Goal: Task Accomplishment & Management: Manage account settings

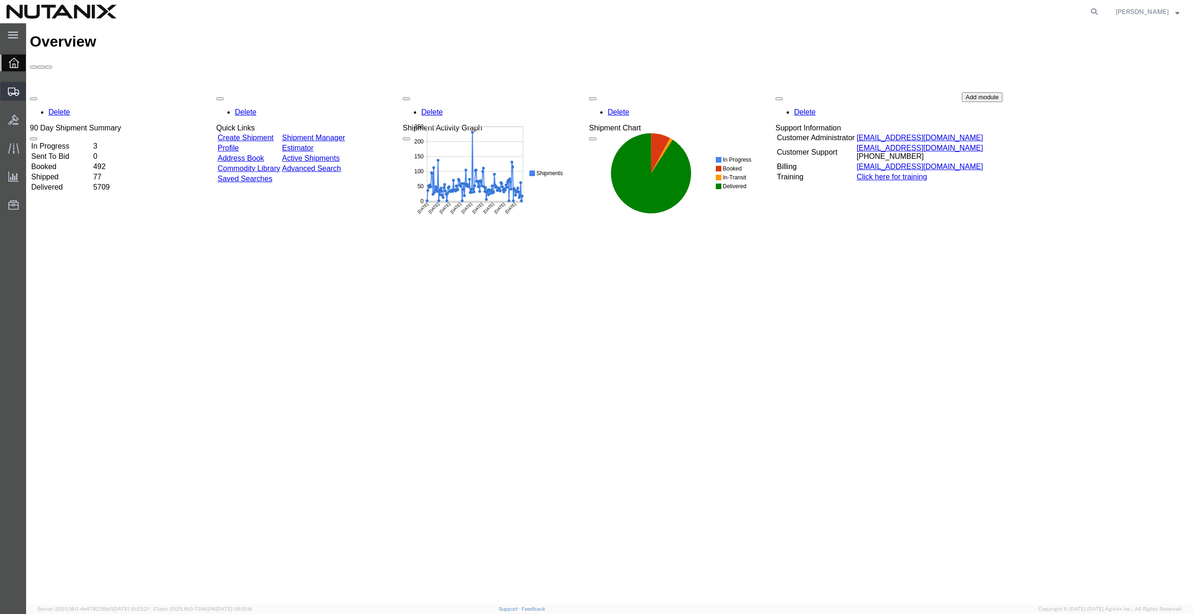
click at [0, 0] on span "Create from Template" at bounding box center [0, 0] width 0 height 0
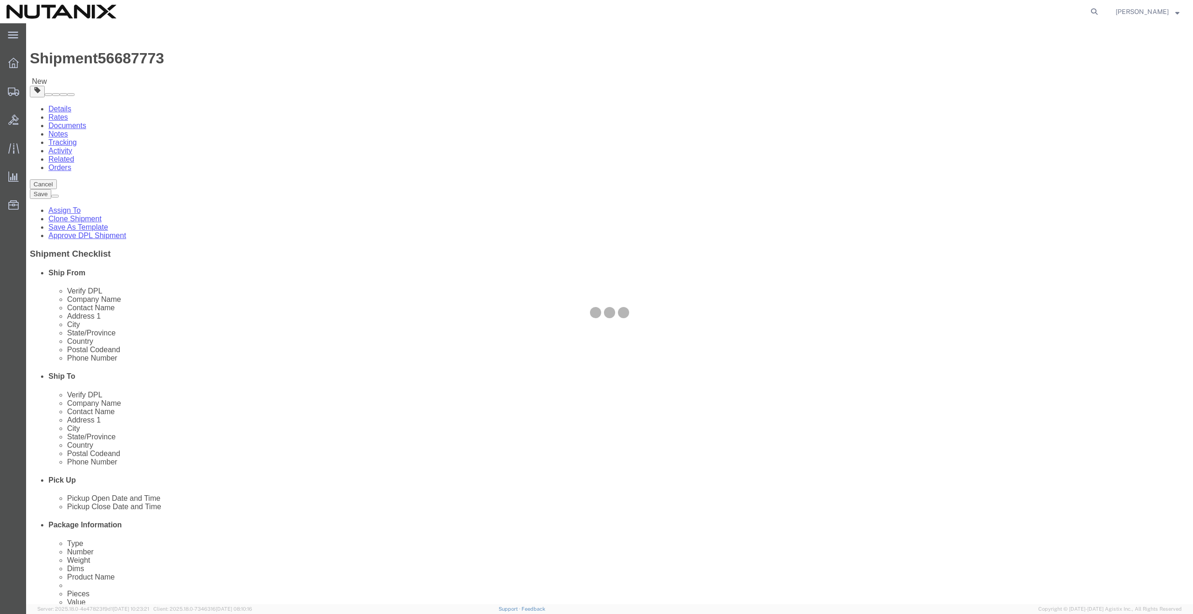
select select
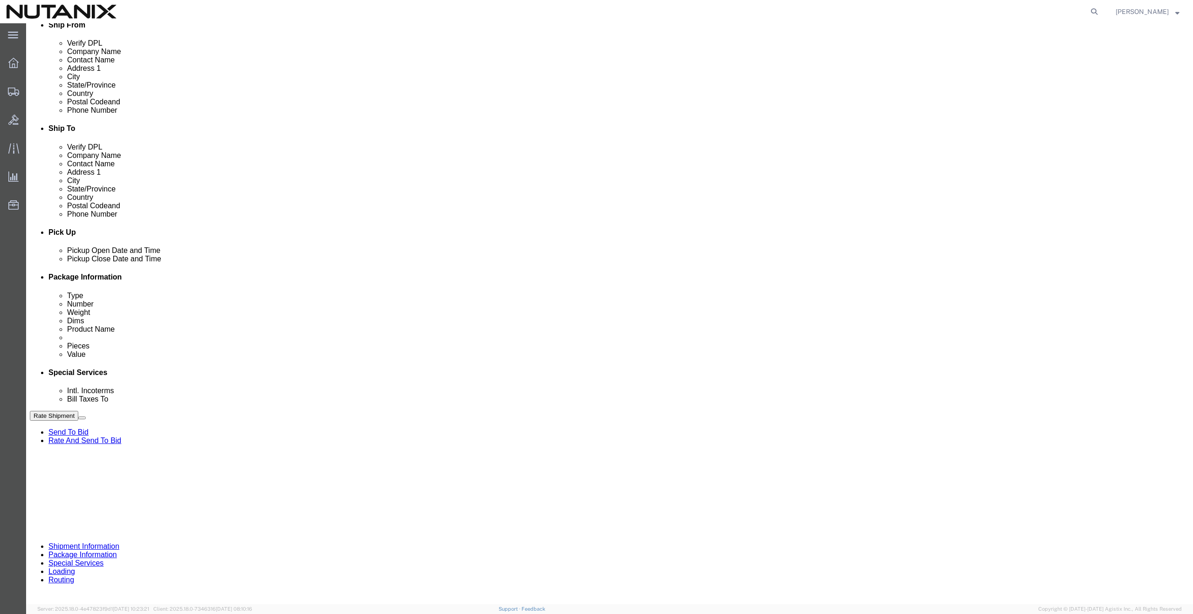
scroll to position [39, 0]
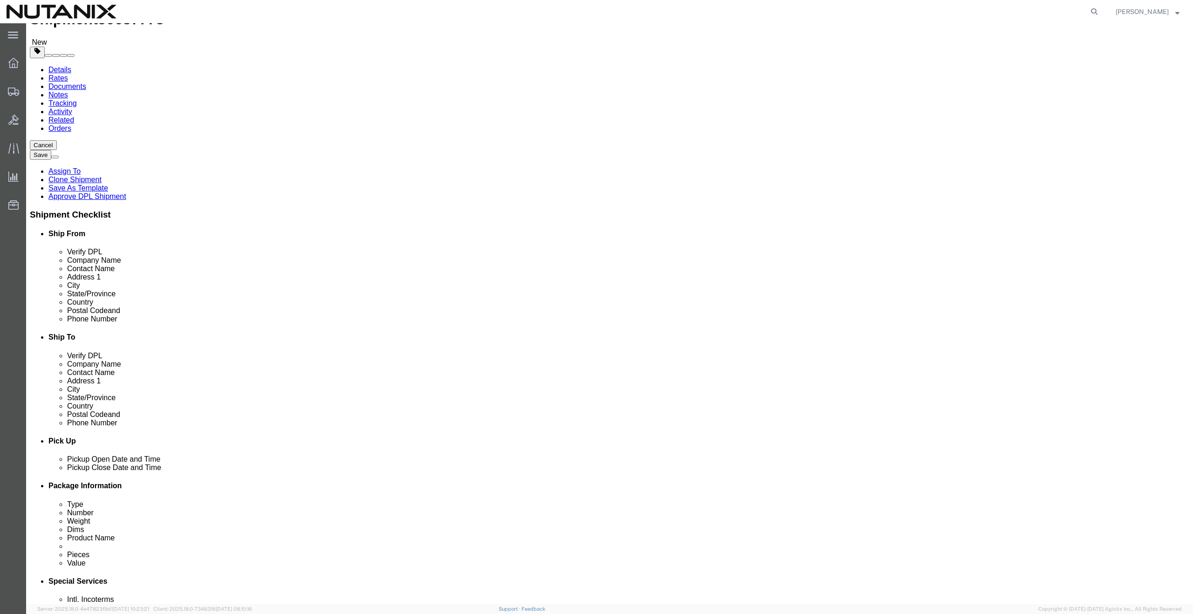
click input "text"
paste input "[STREET_ADDRESS][PERSON_NAME]"
type input "[STREET_ADDRESS][PERSON_NAME]"
select select
click input "Postal Code"
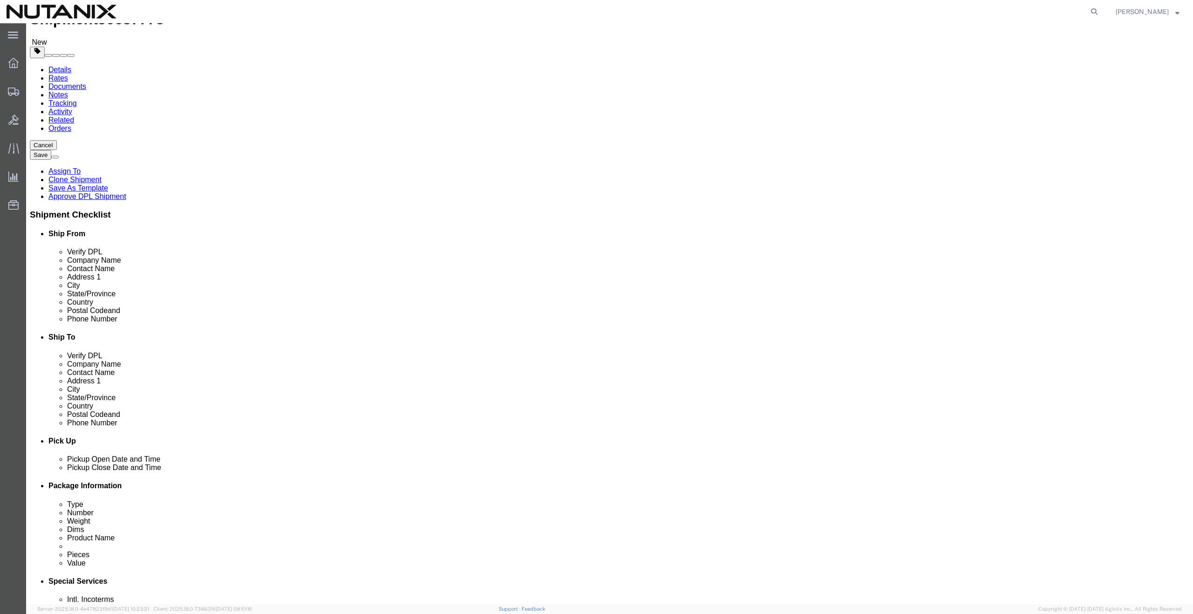
paste input "31401"
type input "31401"
select select
click input "[STREET_ADDRESS][PERSON_NAME]"
type input "[STREET_ADDRESS][PERSON_NAME]"
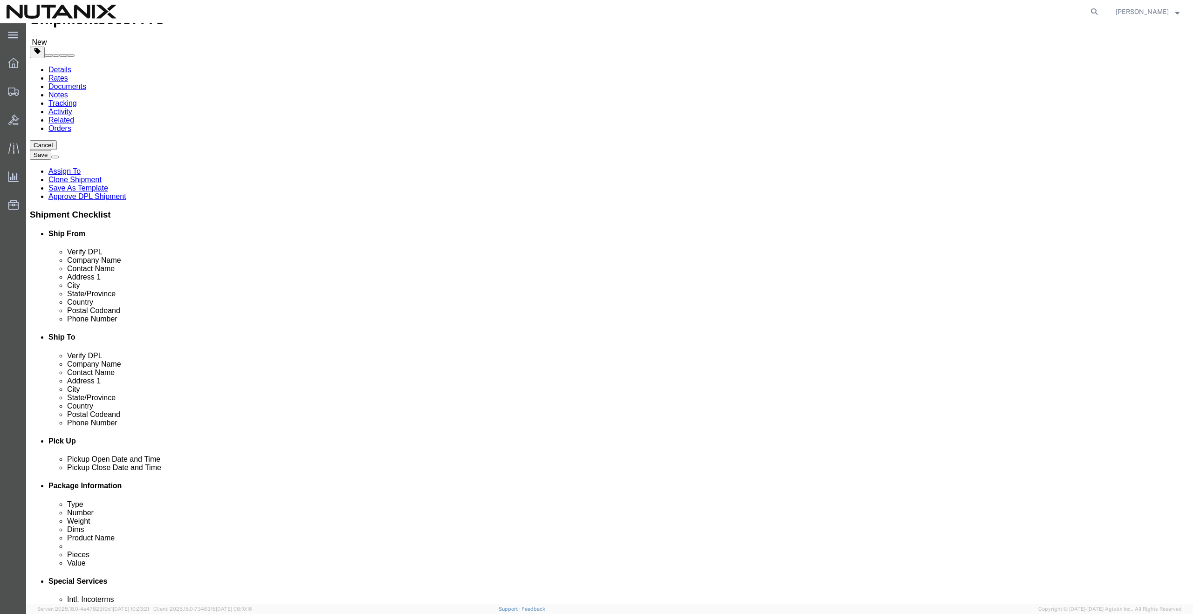
select select
paste input "Savannah"
type input "Savannah"
select select
type input "g"
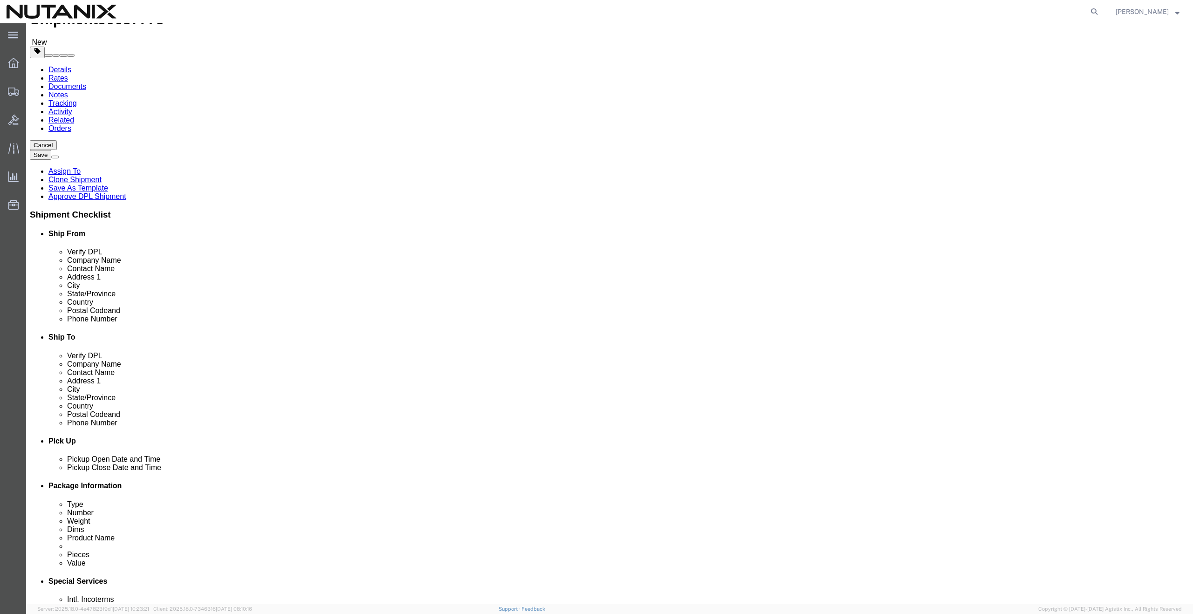
type input "g"
type input "ge"
select select
select select "GA"
click input "[STREET_ADDRESS][PERSON_NAME]"
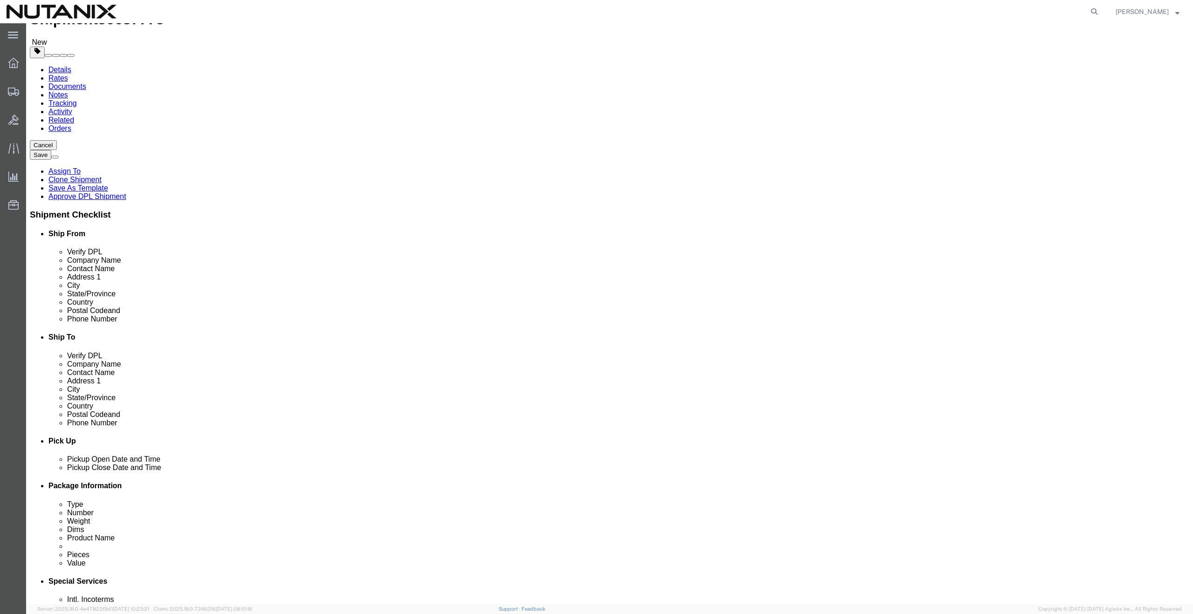
type input "[STREET_ADDRESS][PERSON_NAME]"
select select
paste input "Apt 1403"
type input "Apt 1403"
click input "text"
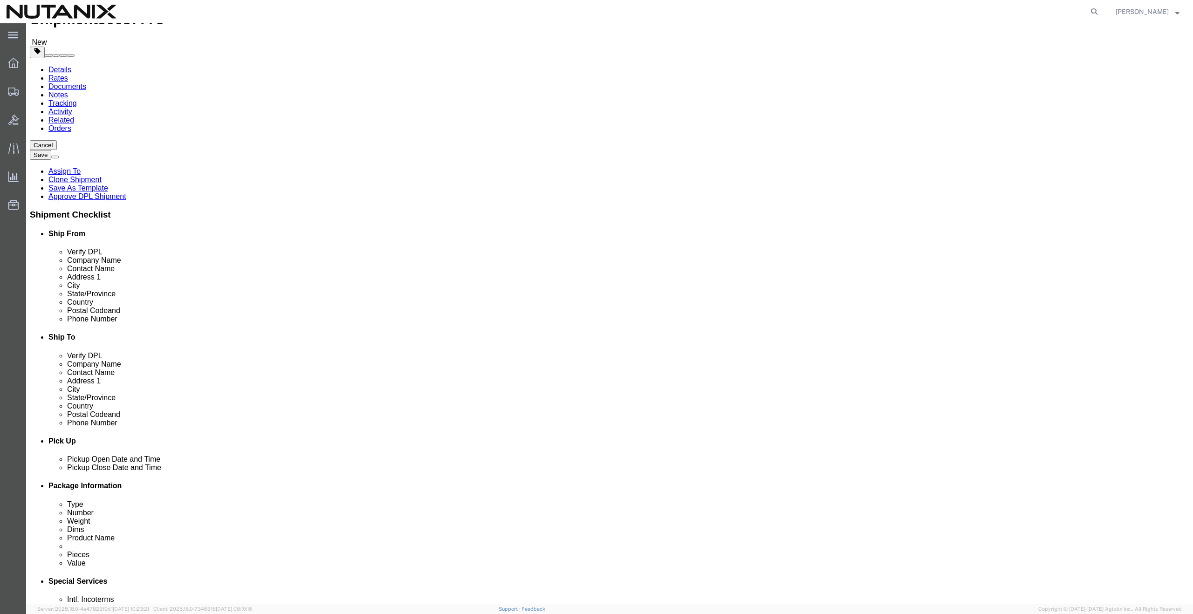
click input "text"
type input "9999999999"
click input "text"
paste input "[EMAIL_ADDRESS][DOMAIN_NAME]"
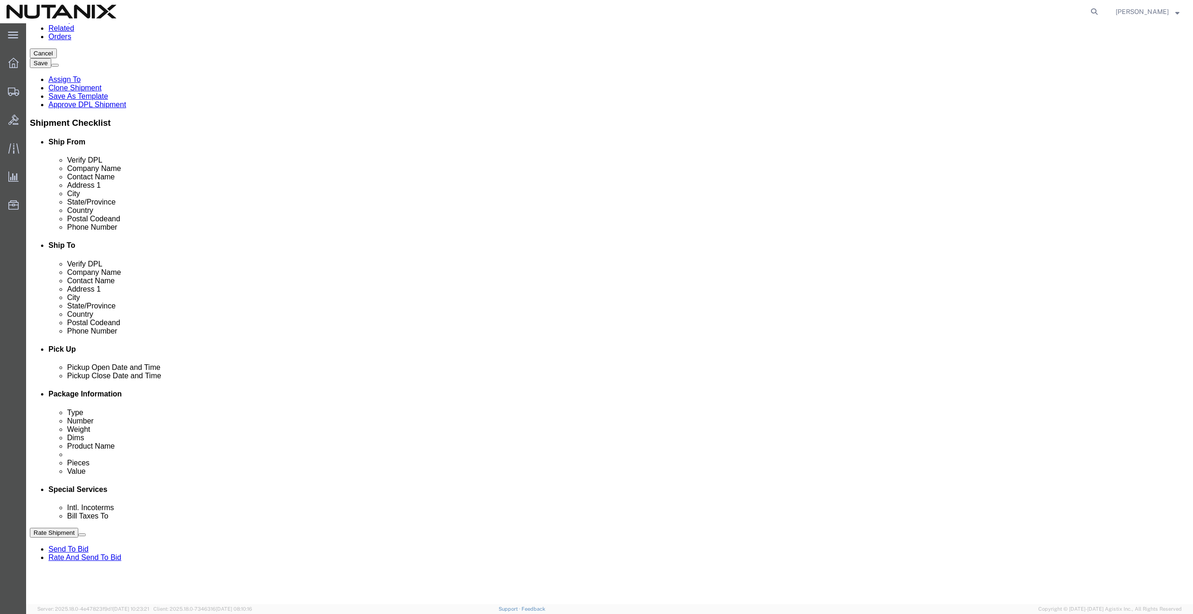
scroll to position [34, 0]
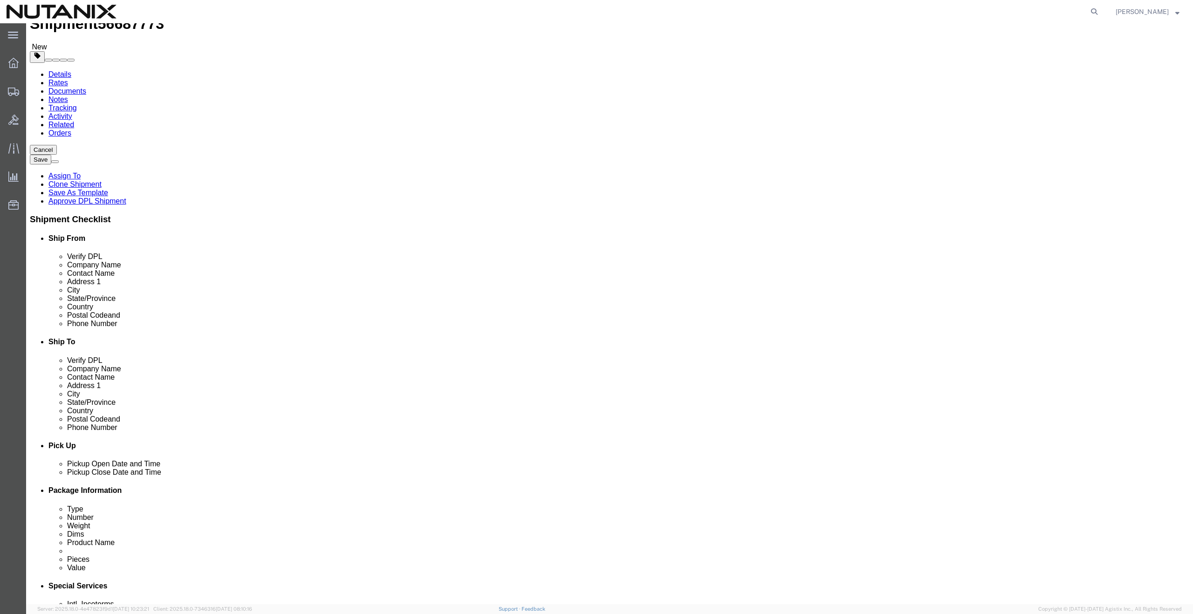
type input "[EMAIL_ADDRESS][DOMAIN_NAME]"
checkbox input "true"
click input "text"
paste input "[PERSON_NAME]"
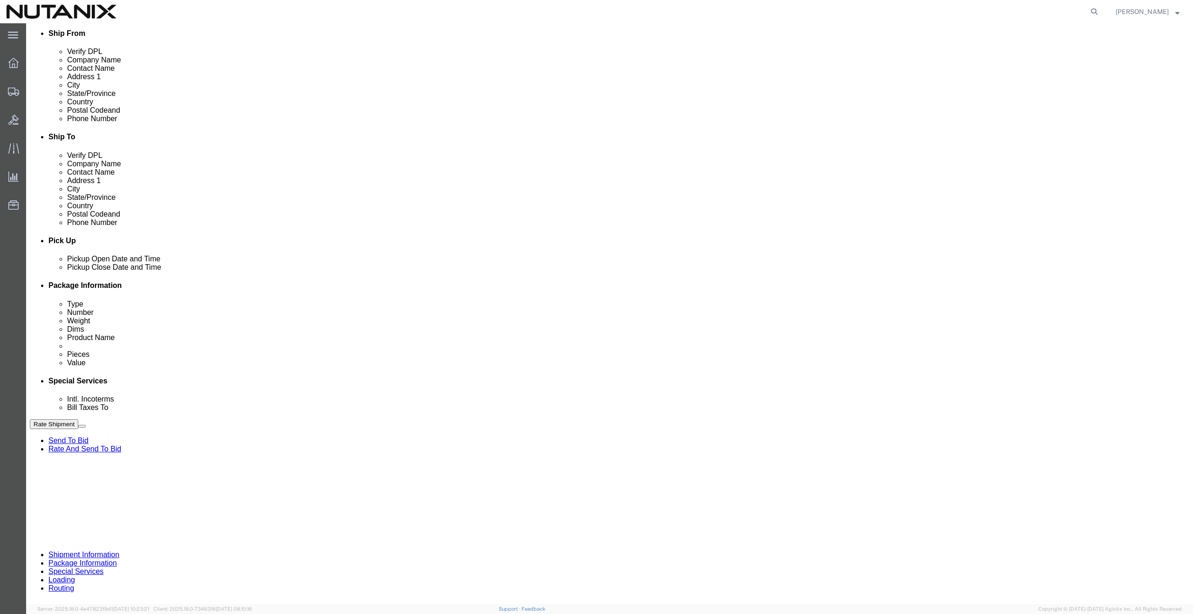
scroll to position [366, 0]
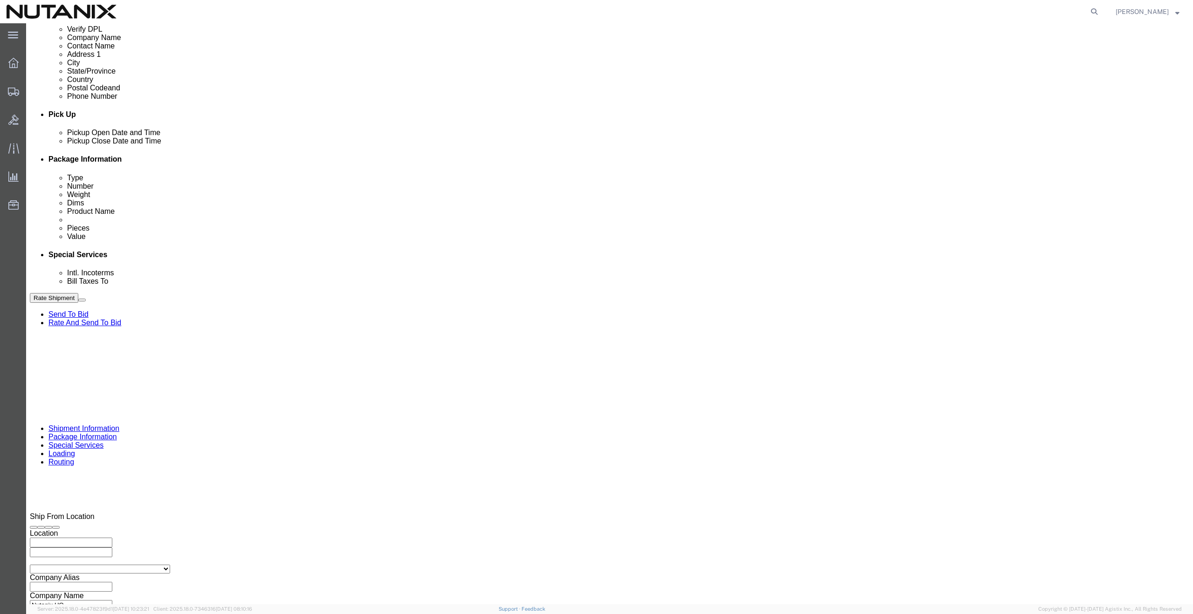
type input "[PERSON_NAME]"
click input "TASK"
drag, startPoint x: 526, startPoint y: 355, endPoint x: 441, endPoint y: 356, distance: 84.3
click div "Select Account Type Activity ID Airline Appointment Number ASN Batch Request # …"
paste input "0434341"
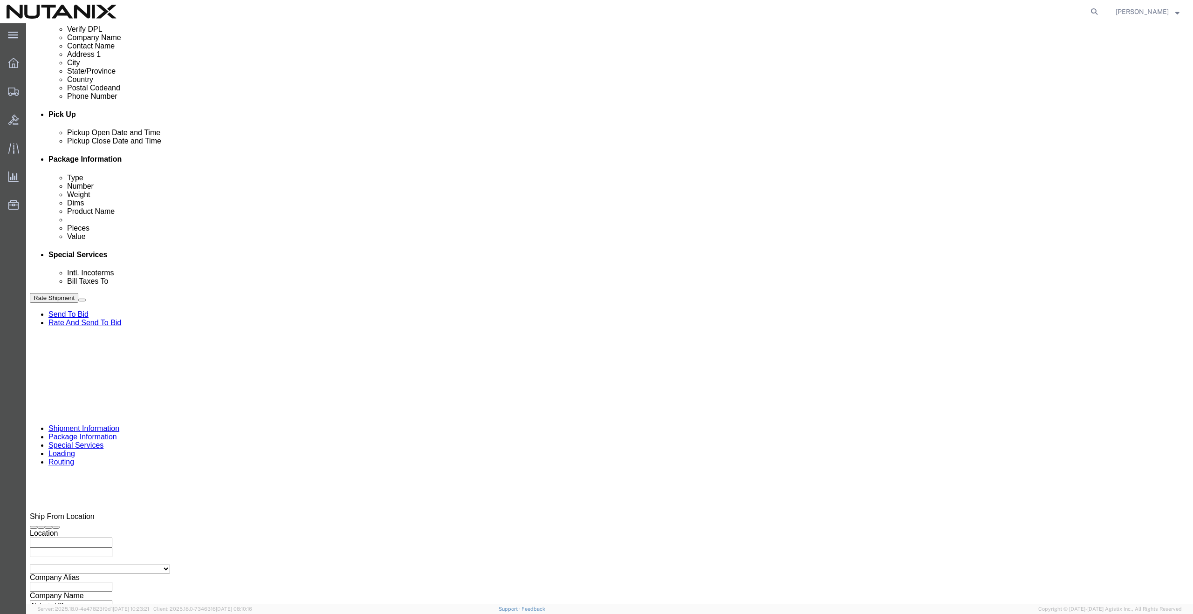
scroll to position [360, 0]
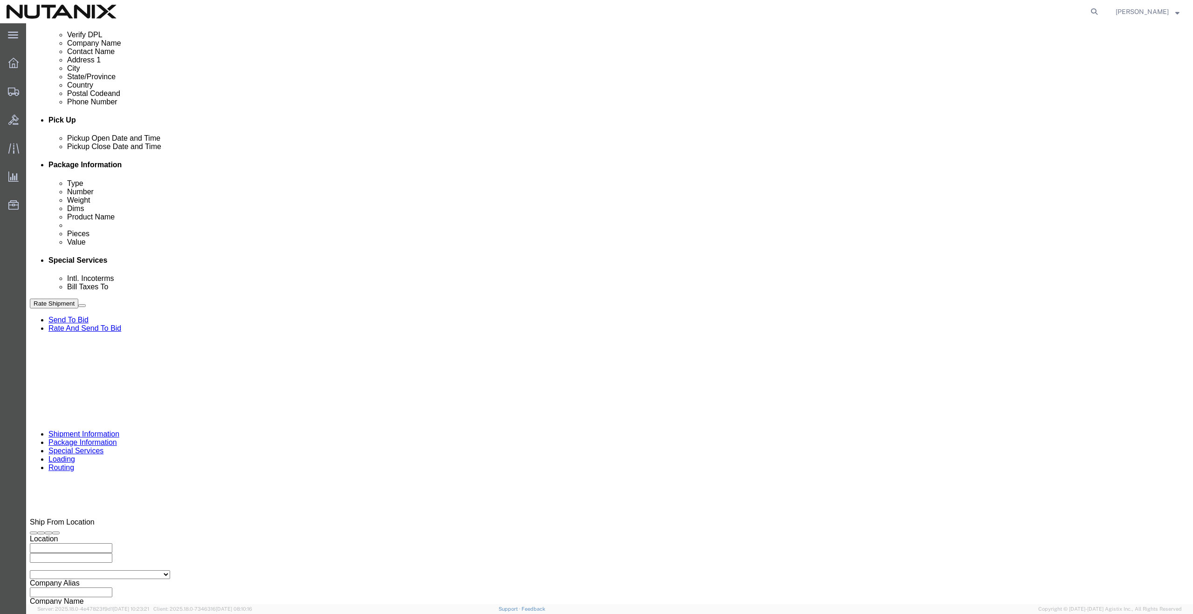
type input "TASK0434341"
click icon
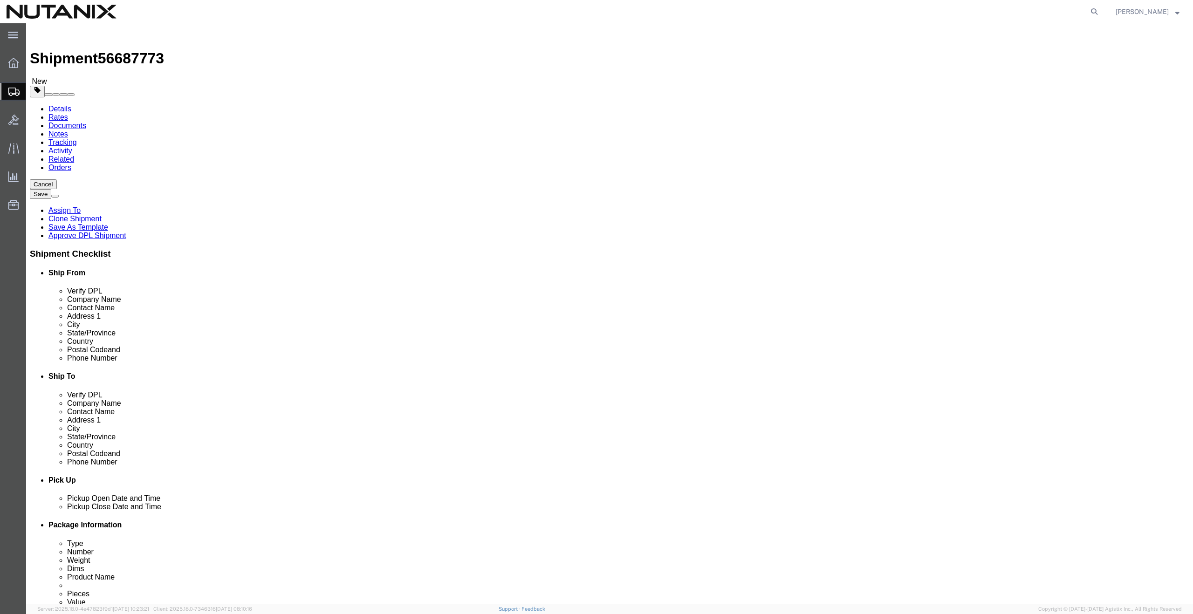
click icon
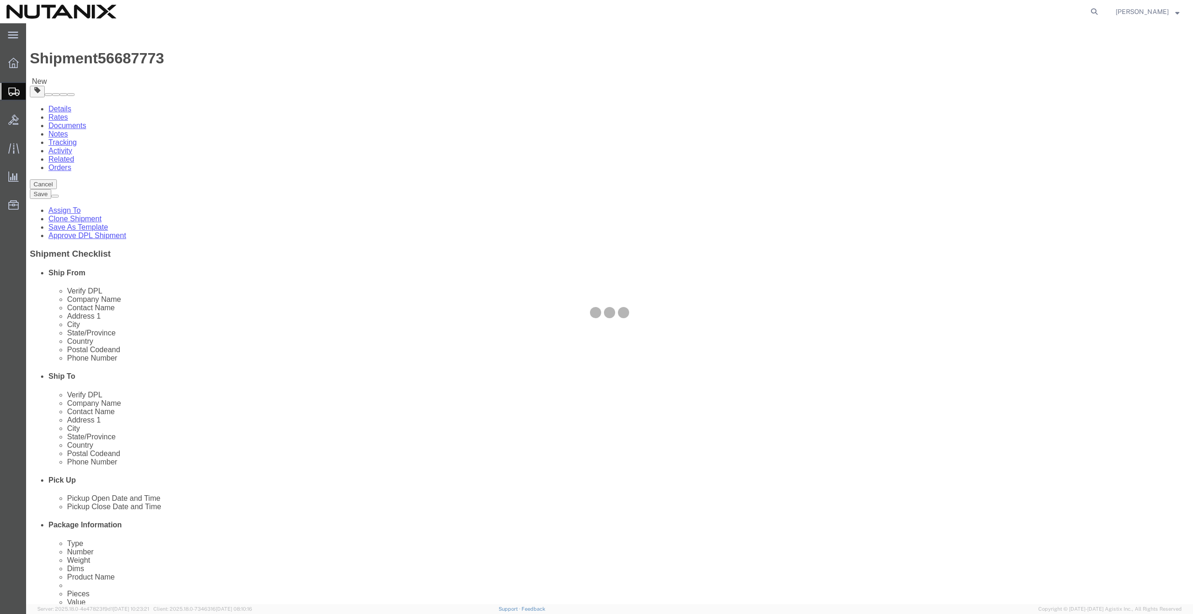
select select
select select "COSTCENTER"
select select "48694"
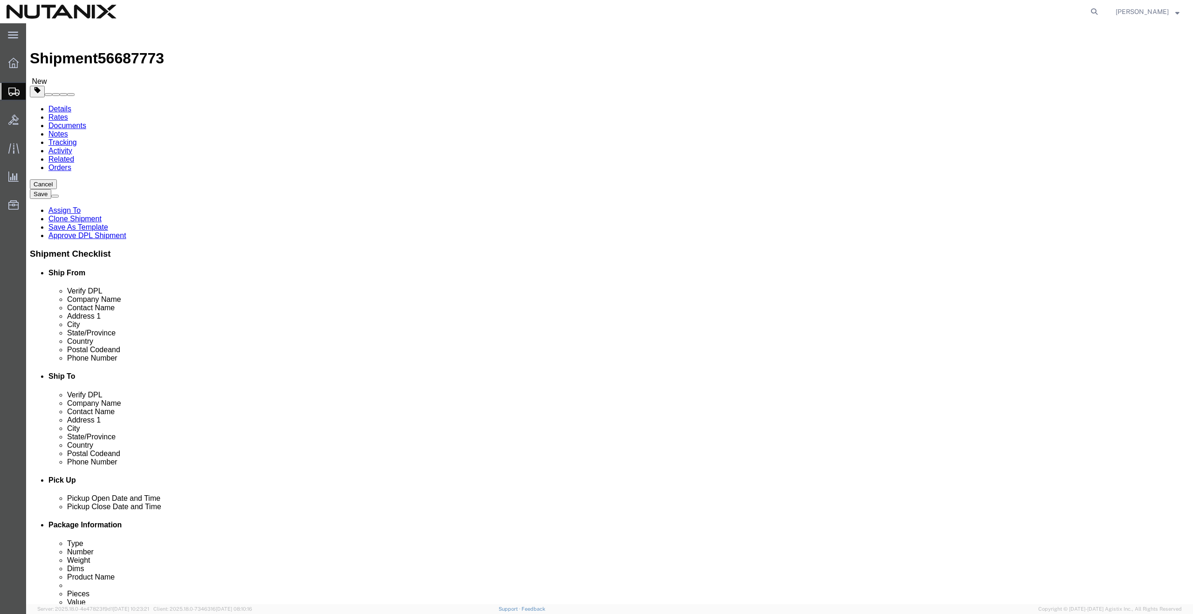
click button "Rate Shipment"
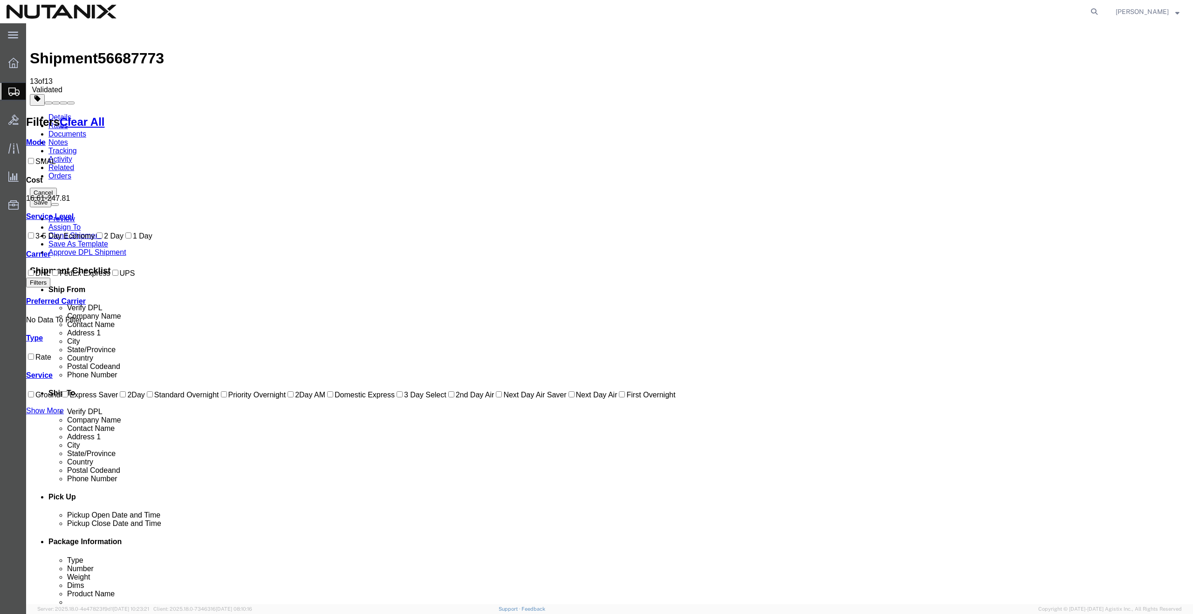
click at [59, 113] on link "Details" at bounding box center [59, 117] width 23 height 8
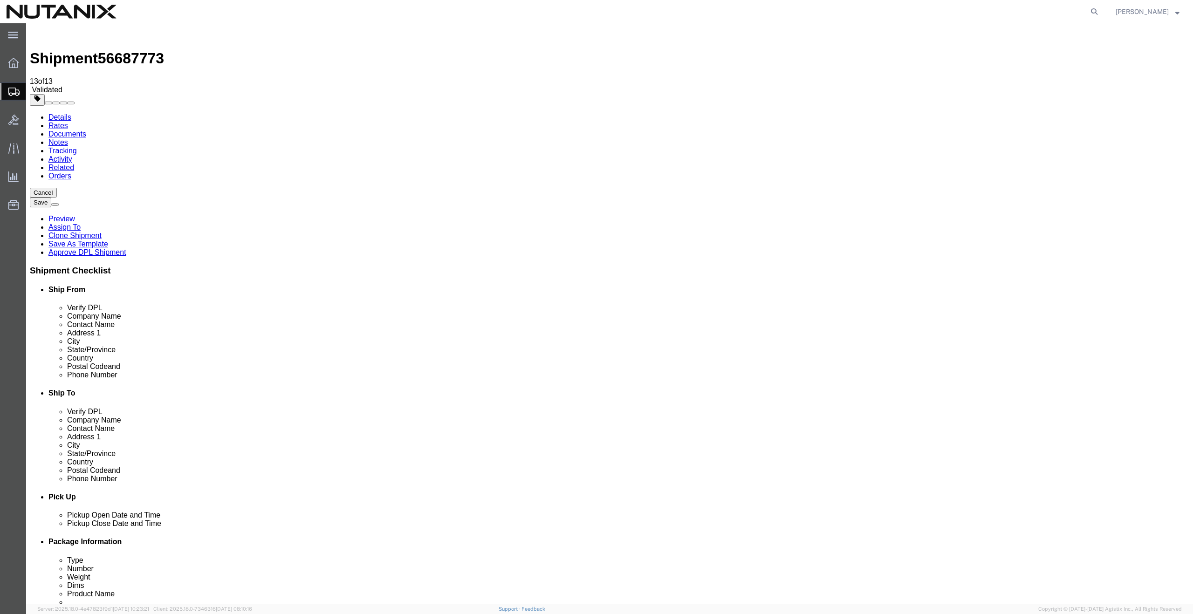
click input "[PERSON_NAME]"
type input "[PERSON_NAME]"
click p "- Nutanix Durham - ([PERSON_NAME]) [STREET_ADDRESS] , 12:00 AM - 12:00 AM"
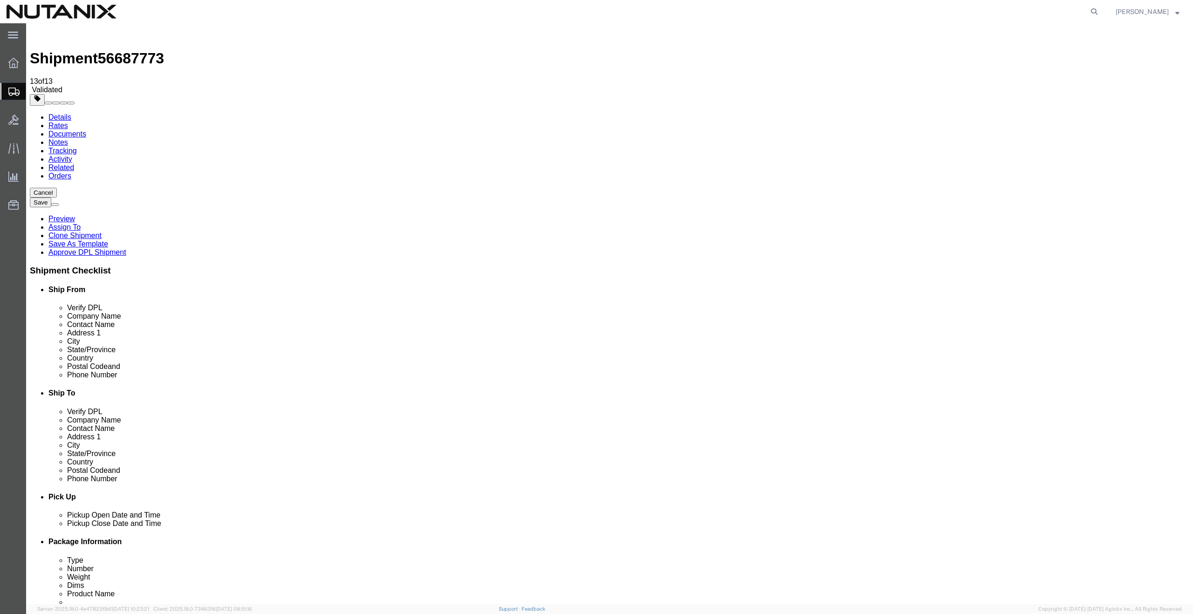
type input "Nutanix Durham"
type input "[PERSON_NAME]"
type input "[STREET_ADDRESS]"
type input "Ste 700"
type input "[GEOGRAPHIC_DATA]"
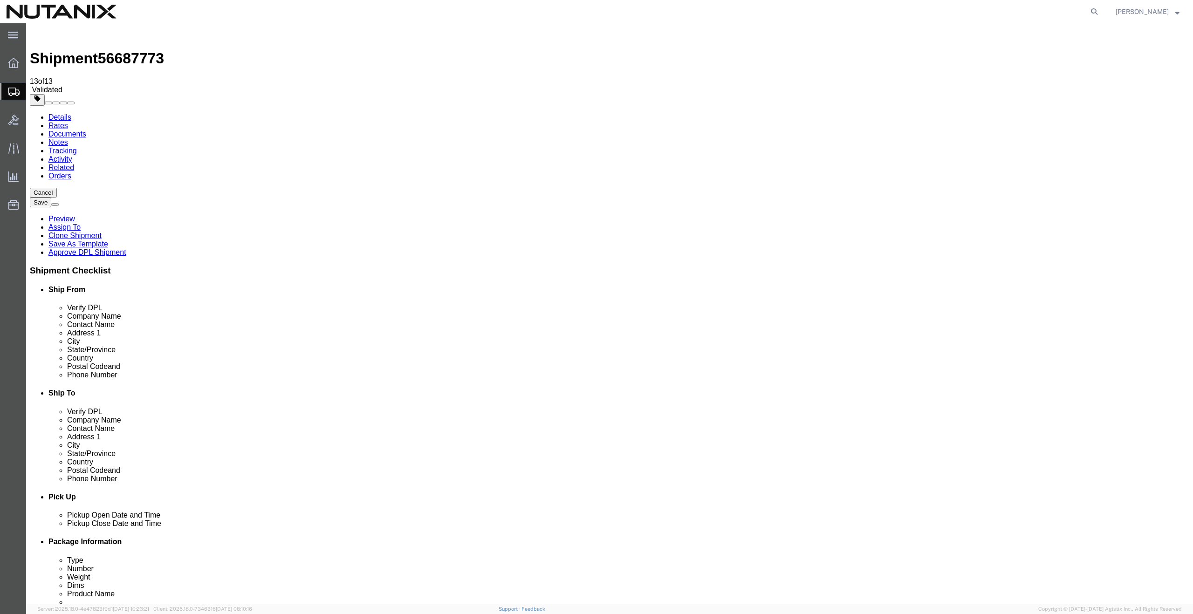
type input "27701"
type input "[PHONE_NUMBER]"
type input "[PERSON_NAME][EMAIL_ADDRESS][PERSON_NAME][DOMAIN_NAME]"
select select "NC"
type input "[PERSON_NAME]"
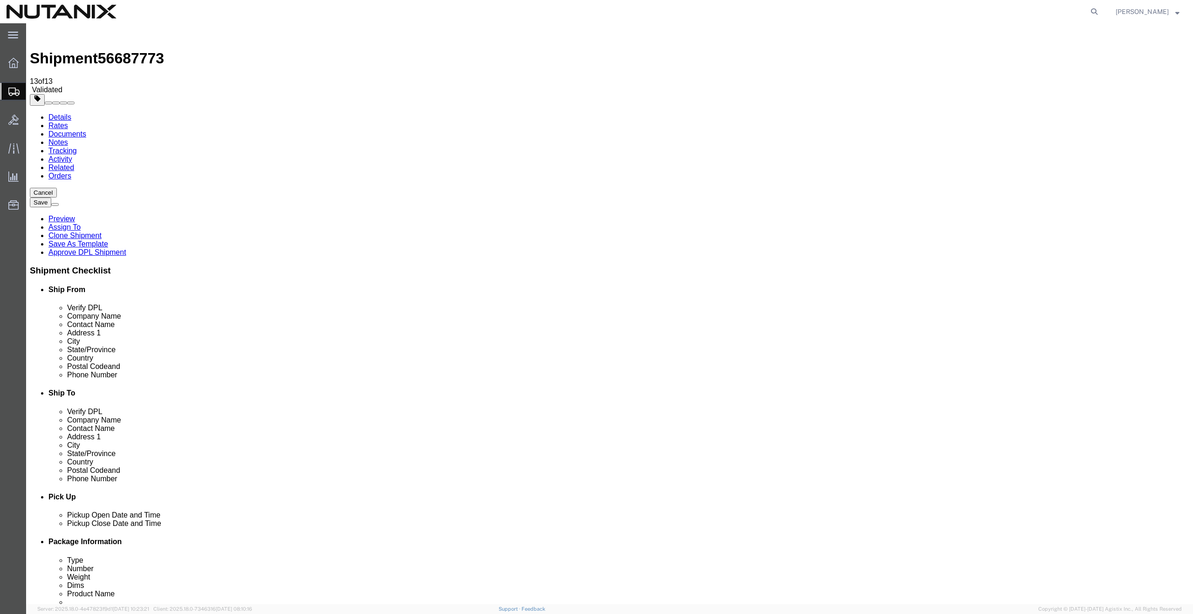
click button "Rate Shipment"
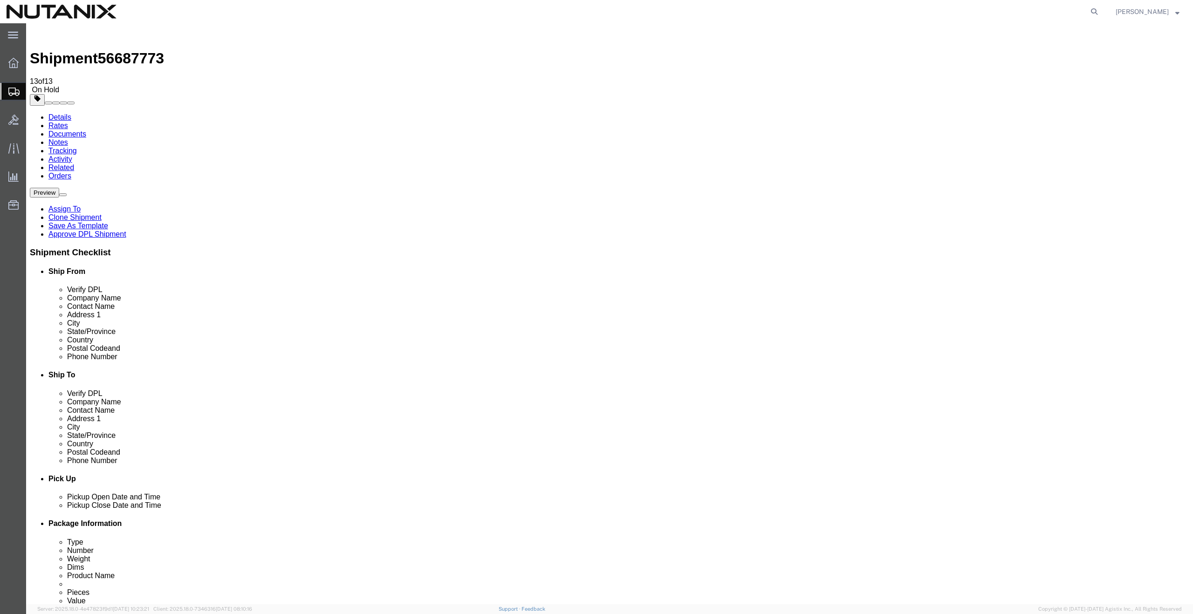
click button "Rate Shipment"
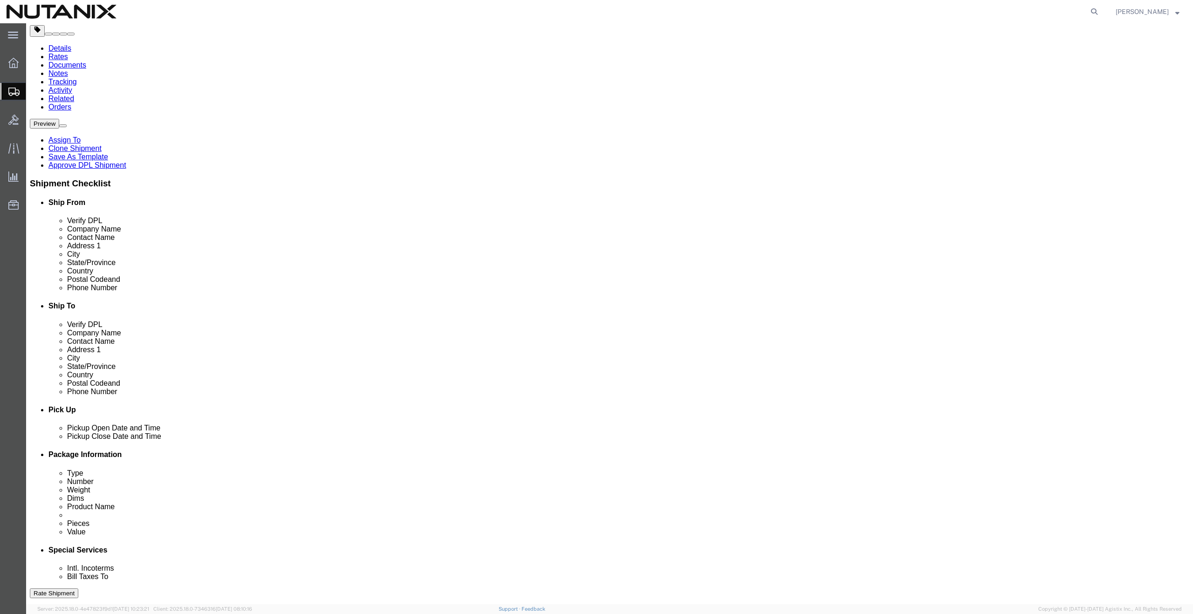
scroll to position [29, 0]
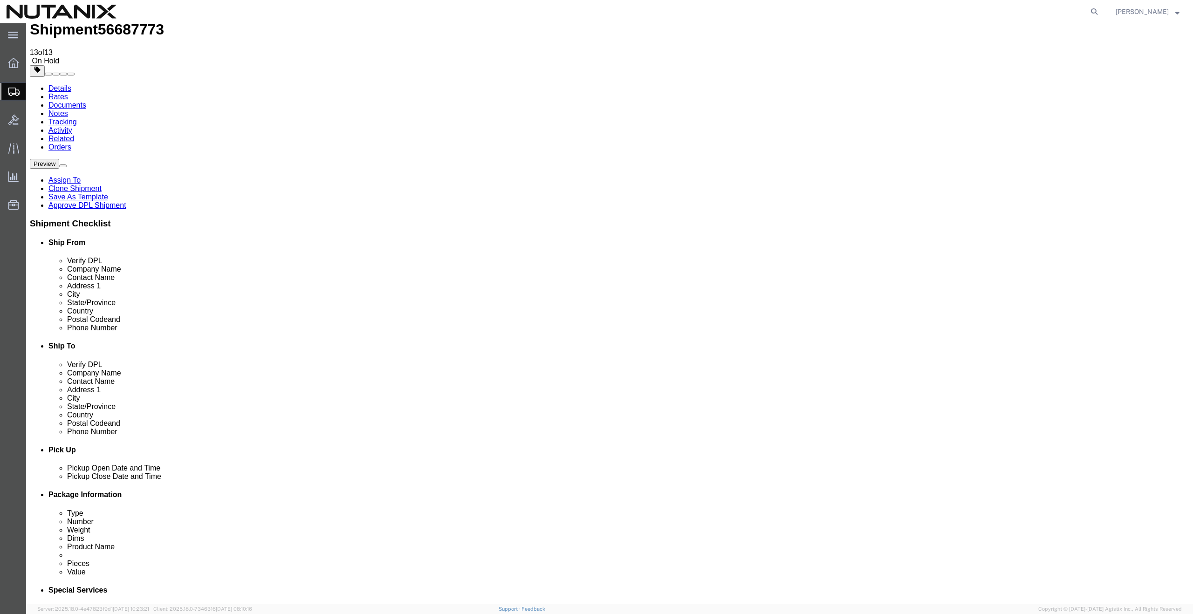
click button "Rate Shipment"
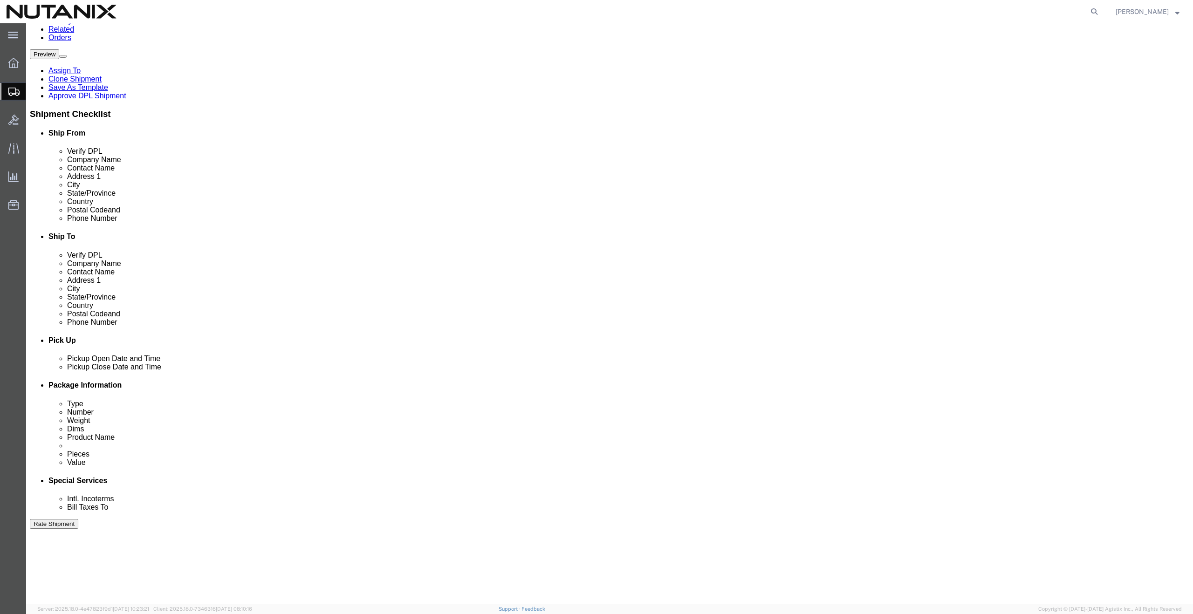
scroll to position [157, 0]
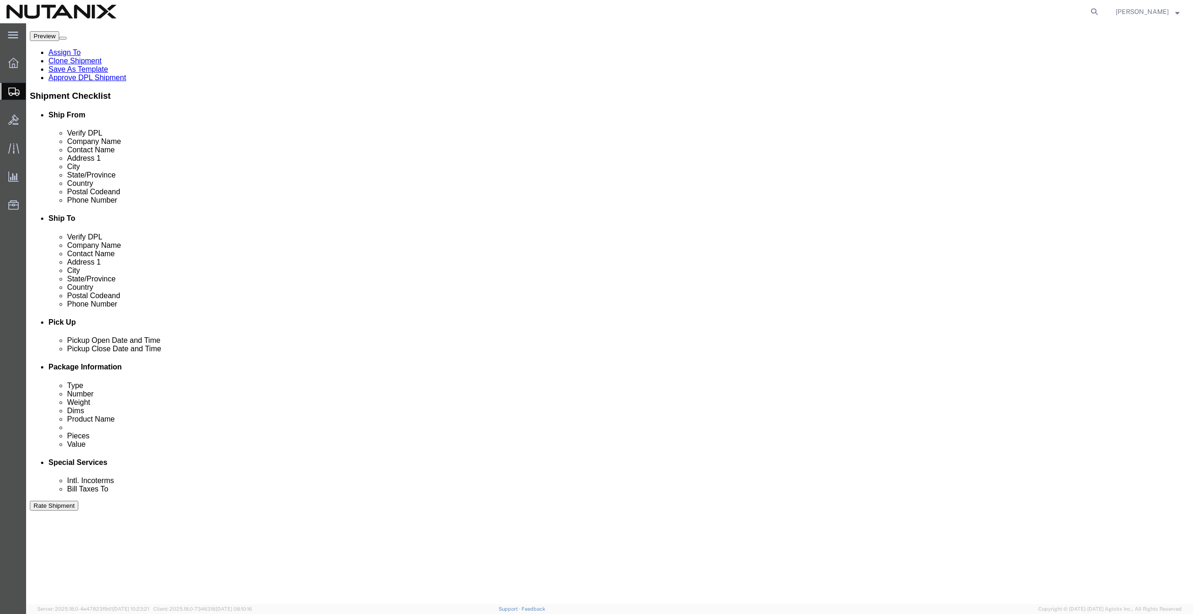
click div "[DATE] 12:00 AM"
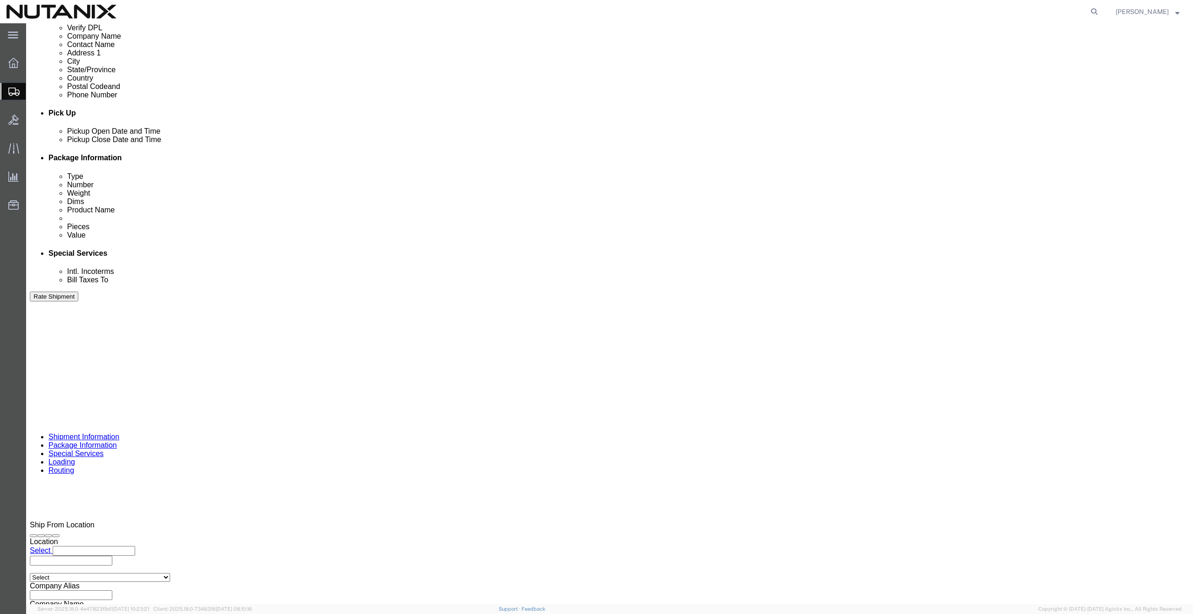
drag, startPoint x: 87, startPoint y: 434, endPoint x: 47, endPoint y: 434, distance: 40.1
click div "12:50 PM"
type input "4:00 PM"
click div "Open Time 4:00 PM"
click button "Apply"
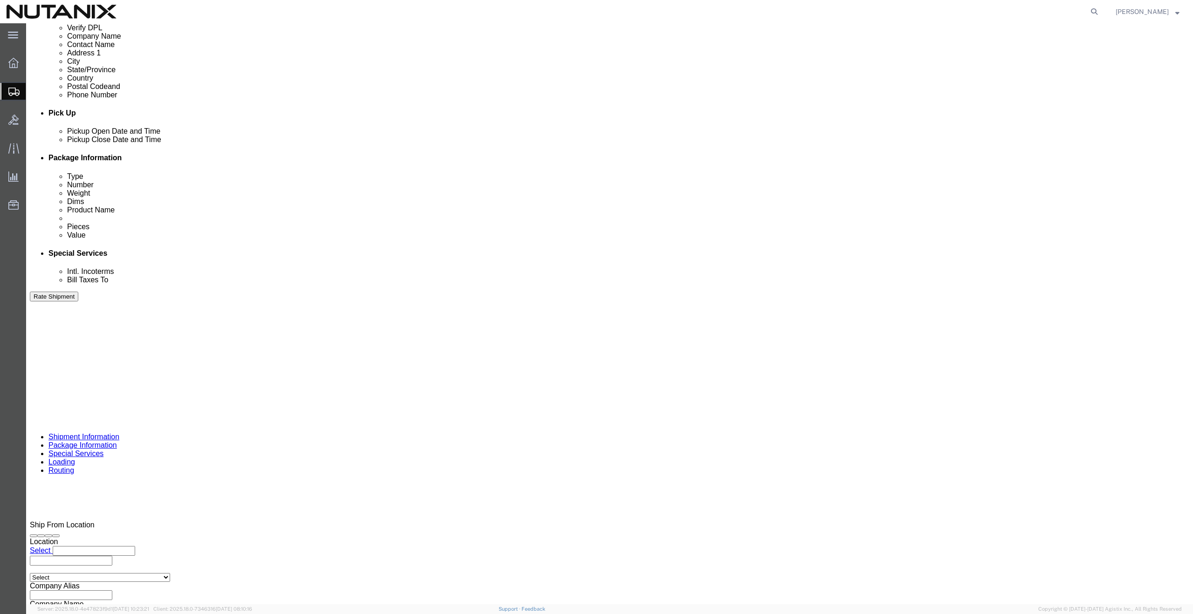
scroll to position [147, 0]
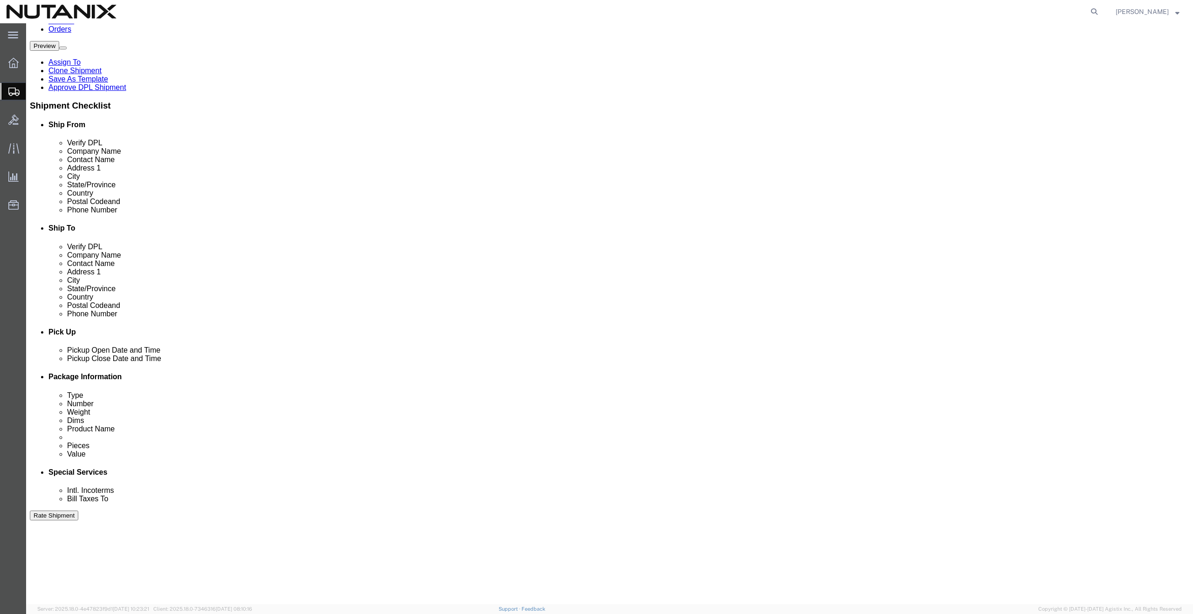
click button "Rate Shipment"
click div "[DATE] 4:00 PM"
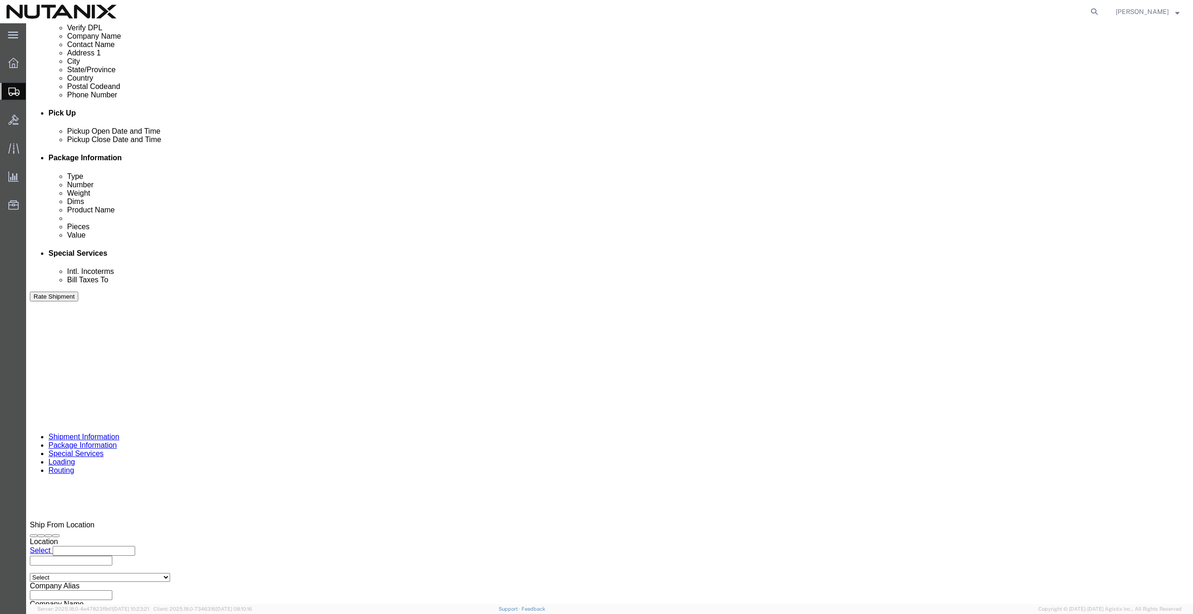
click button "Rate Shipment"
click li "Nutanix Remote [STREET_ADDRESS][PERSON_NAME] Pickup Delivery Edit Move to top M…"
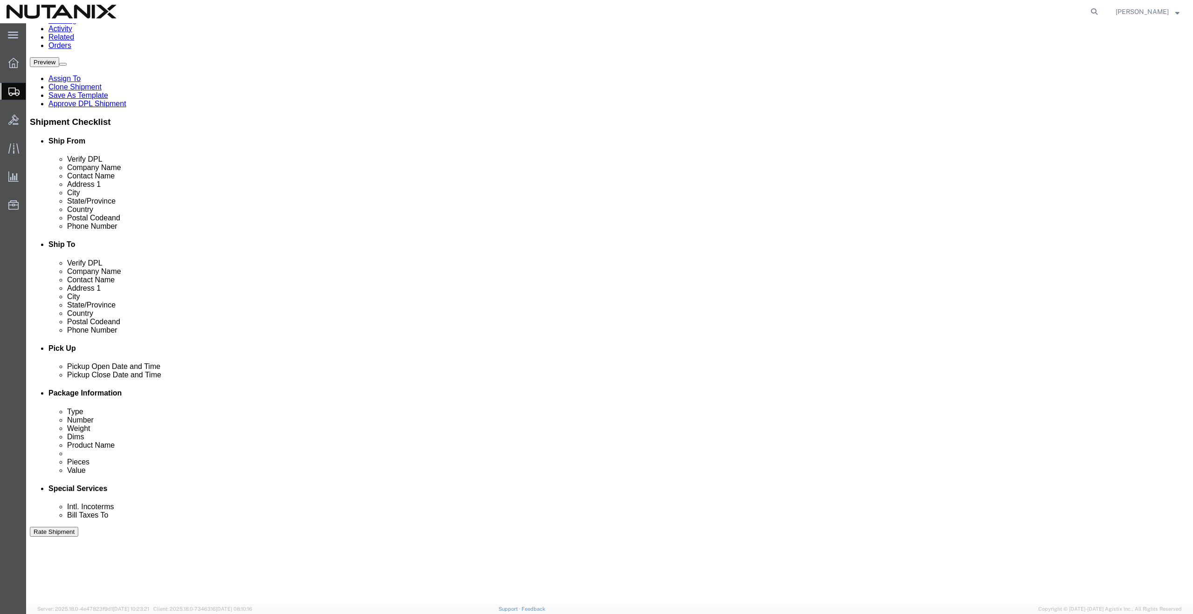
scroll to position [0, 0]
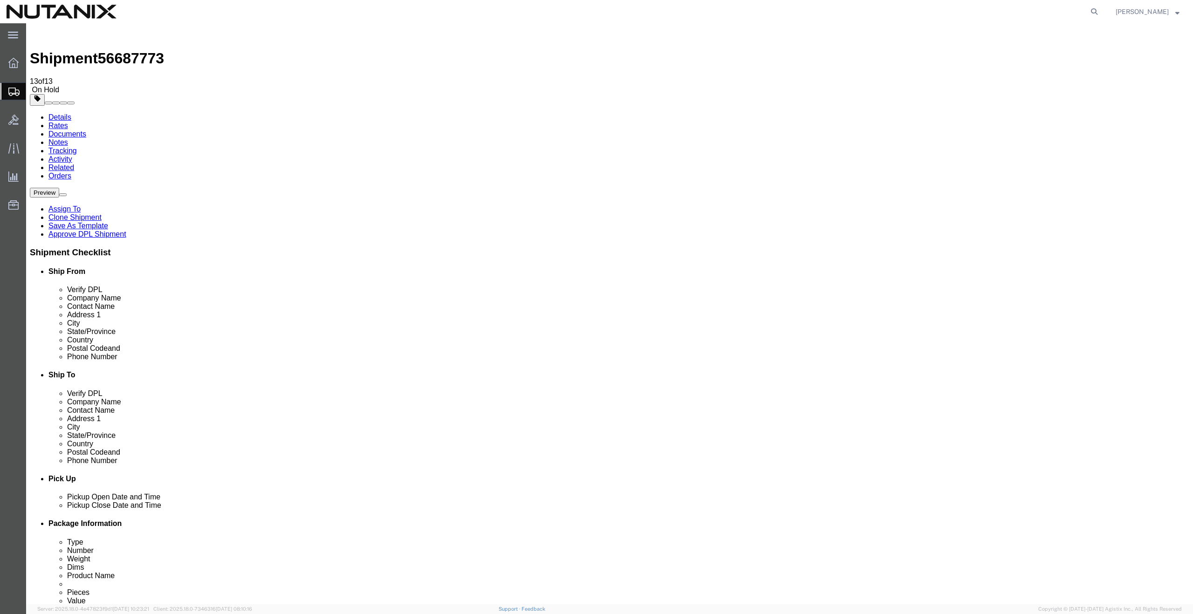
click input "[PERSON_NAME]"
drag, startPoint x: 241, startPoint y: 189, endPoint x: 161, endPoint y: 181, distance: 81.0
click div "Location Select Select My Profile Location [GEOGRAPHIC_DATA] - [GEOGRAPHIC_DATA…"
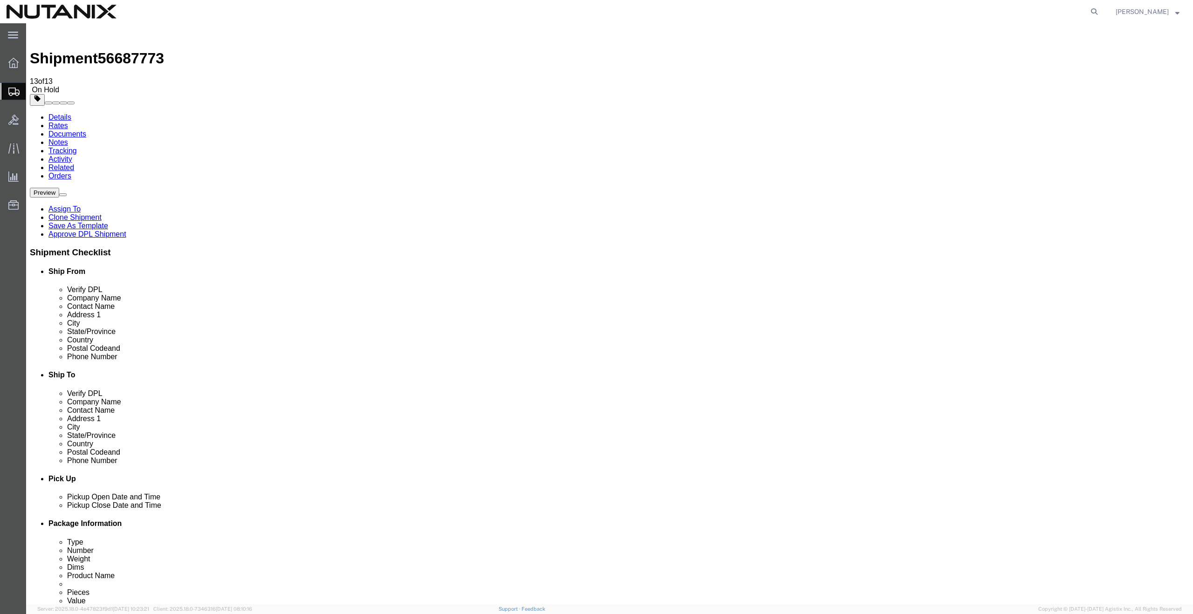
type input "raeye"
click p "- Nutanix HQ - ([PERSON_NAME]) [STREET_ADDRESS] , 12:00 AM - 12:00 AM"
type input "Nutanix HQ"
type input "[PERSON_NAME]"
type input "1740 Technology Dr"
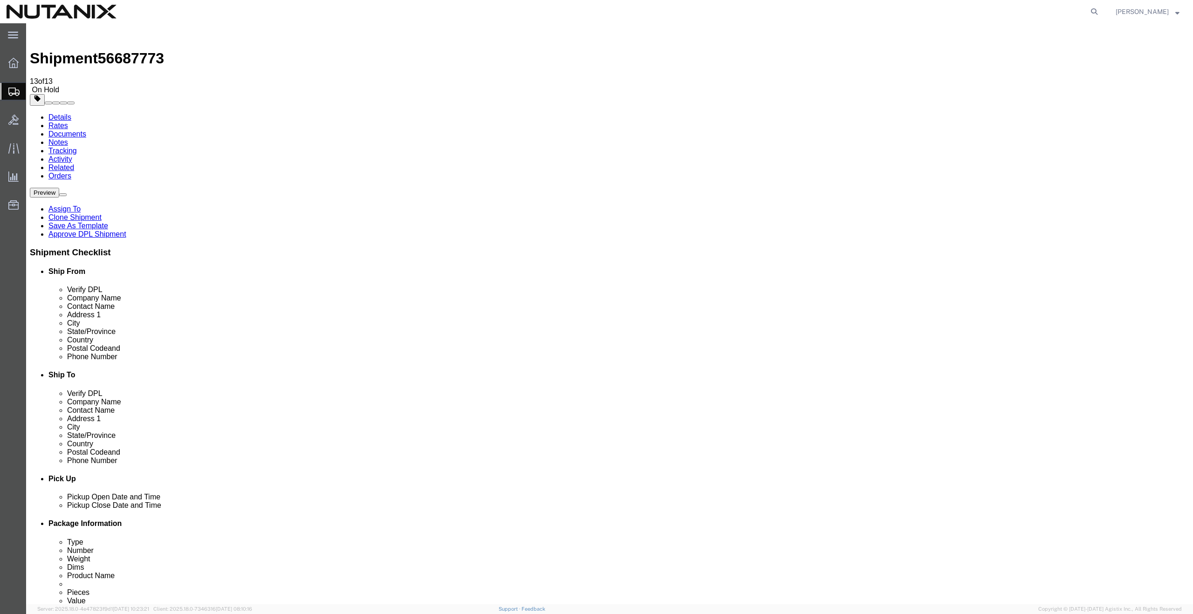
type input "Suite 150"
type input "[GEOGRAPHIC_DATA][PERSON_NAME]"
type input "95110"
type input "5104859188"
type input "1368"
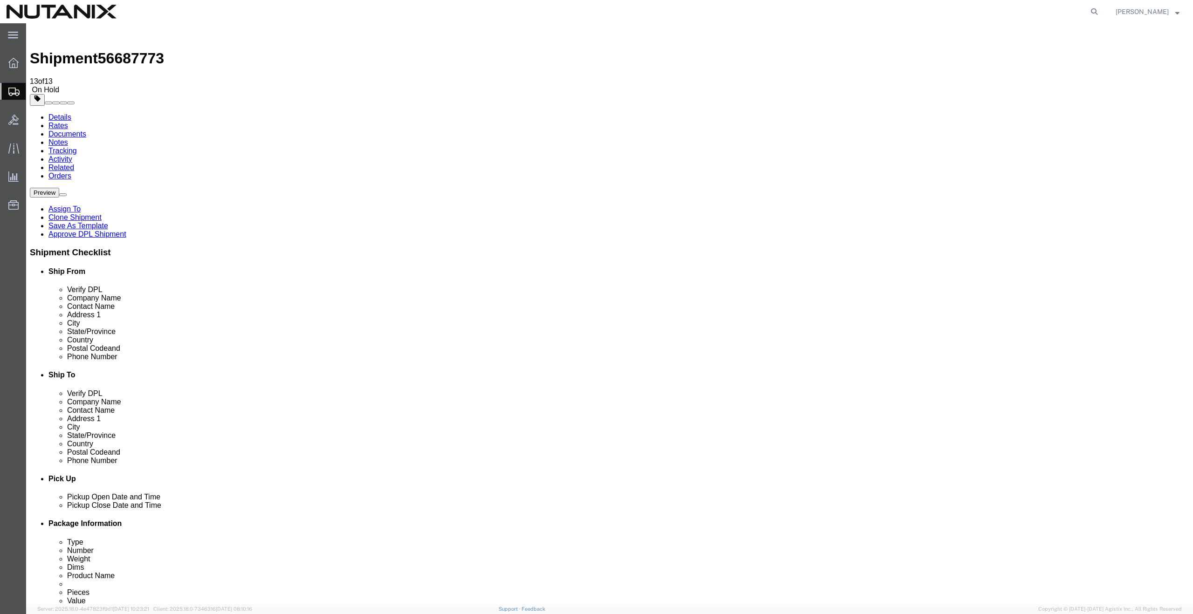
type input "[EMAIL_ADDRESS][DOMAIN_NAME]"
select select "CA"
click button "Rate Shipment"
click input "[PERSON_NAME]"
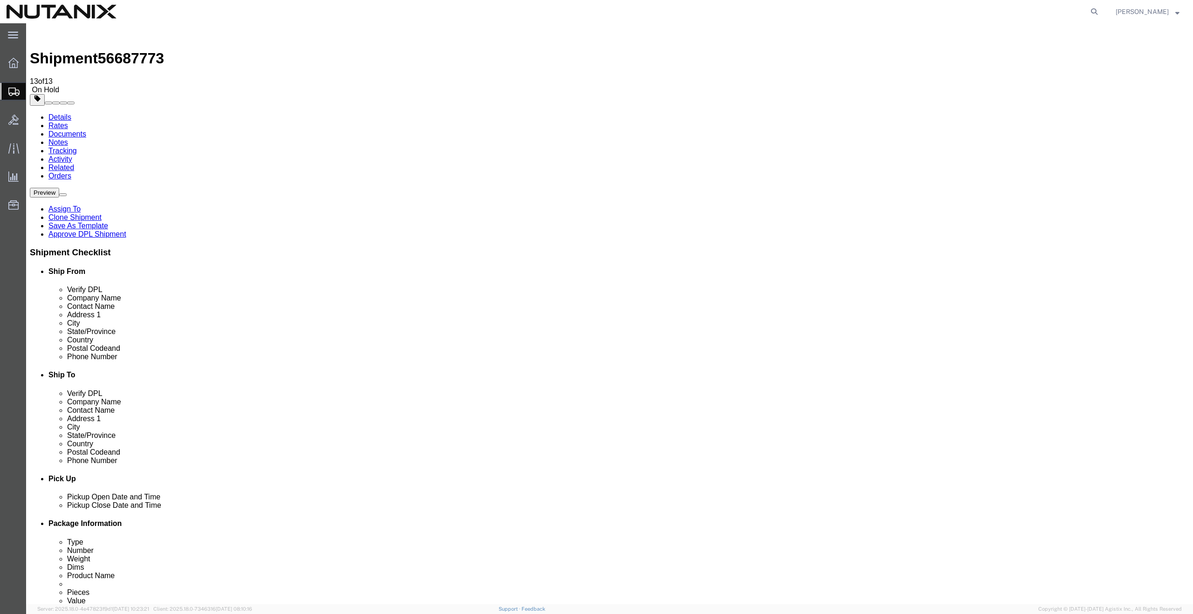
click input "[PERSON_NAME]"
type input "[PERSON_NAME]"
click p "- Nutanix Durham - ([PERSON_NAME]) [STREET_ADDRESS] , 12:00 AM - 12:00 AM"
type input "Nutanix Durham"
type input "[PERSON_NAME]"
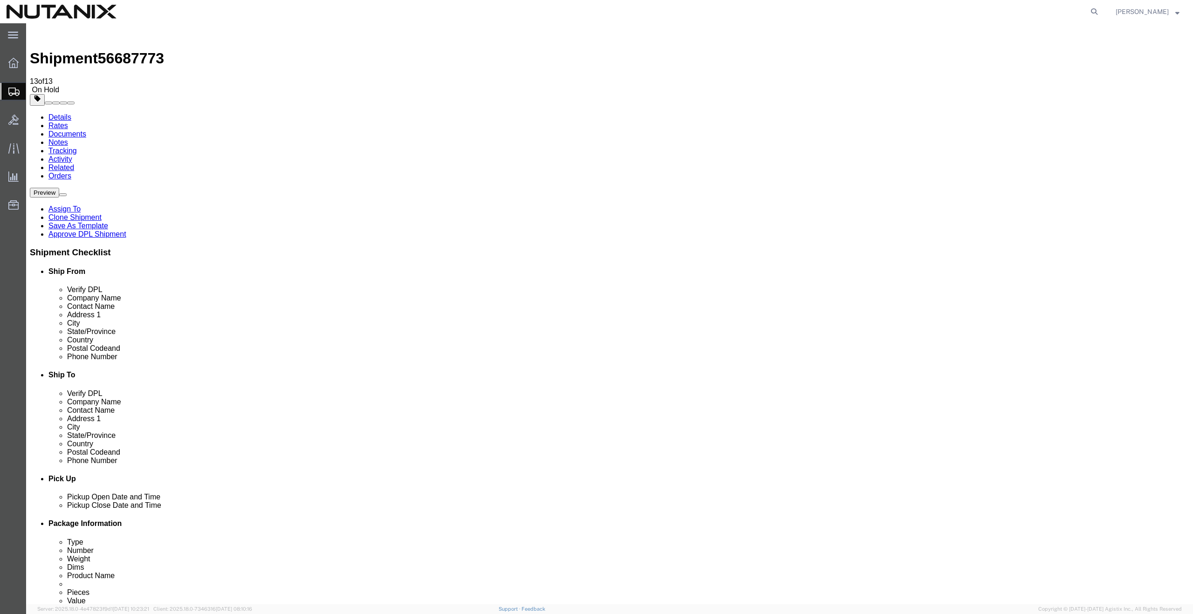
type input "[STREET_ADDRESS]"
type input "Ste 700"
type input "[GEOGRAPHIC_DATA]"
type input "27701"
type input "[PHONE_NUMBER]"
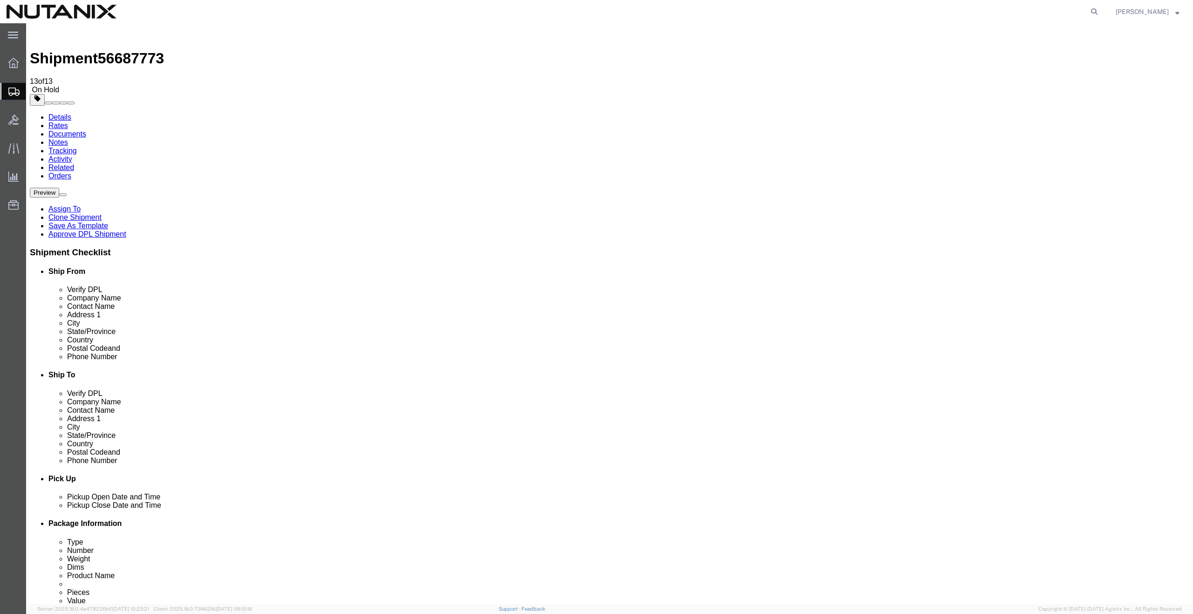
type input "[PERSON_NAME][EMAIL_ADDRESS][PERSON_NAME][DOMAIN_NAME]"
select select "NC"
type input "[PERSON_NAME]"
click span
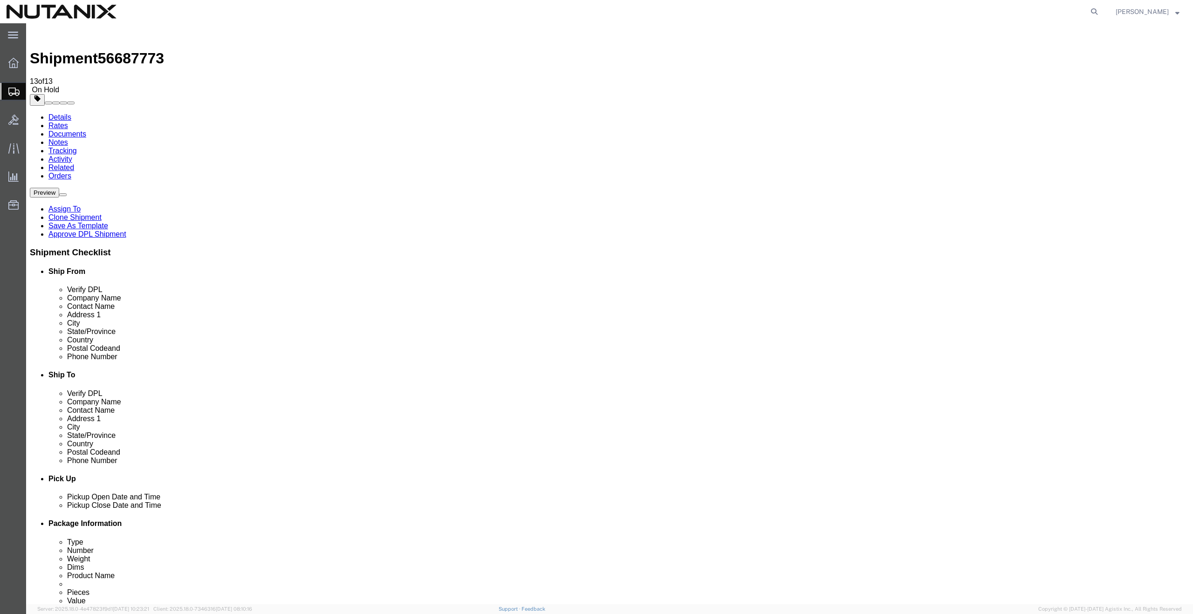
click span
click button "Rate Shipment"
click icon
click span "56687773"
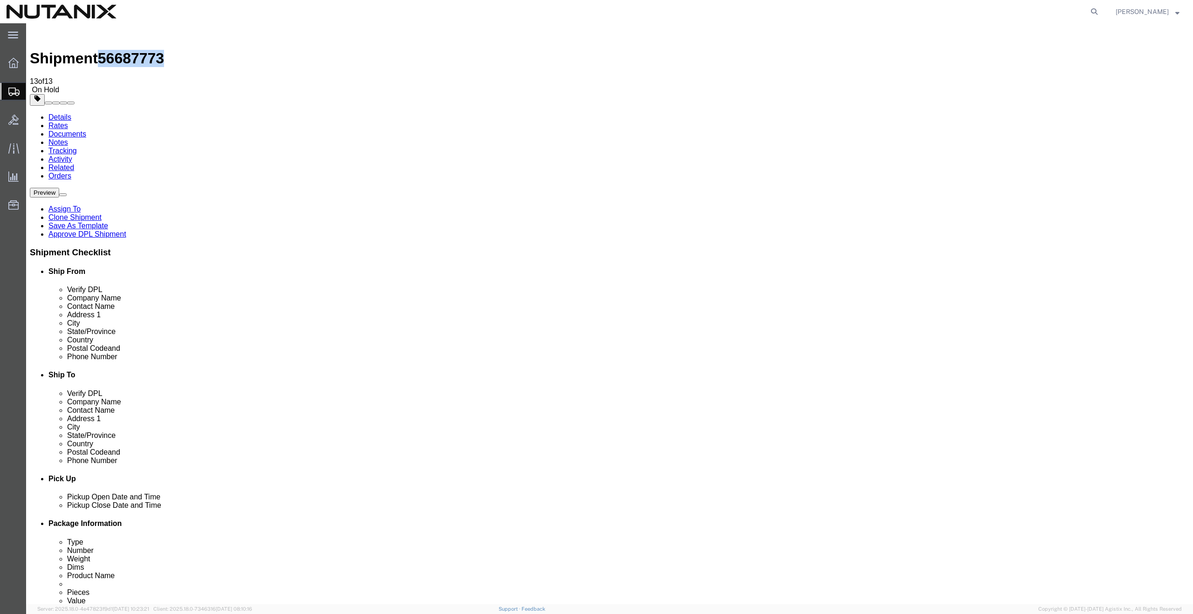
copy span "56687773"
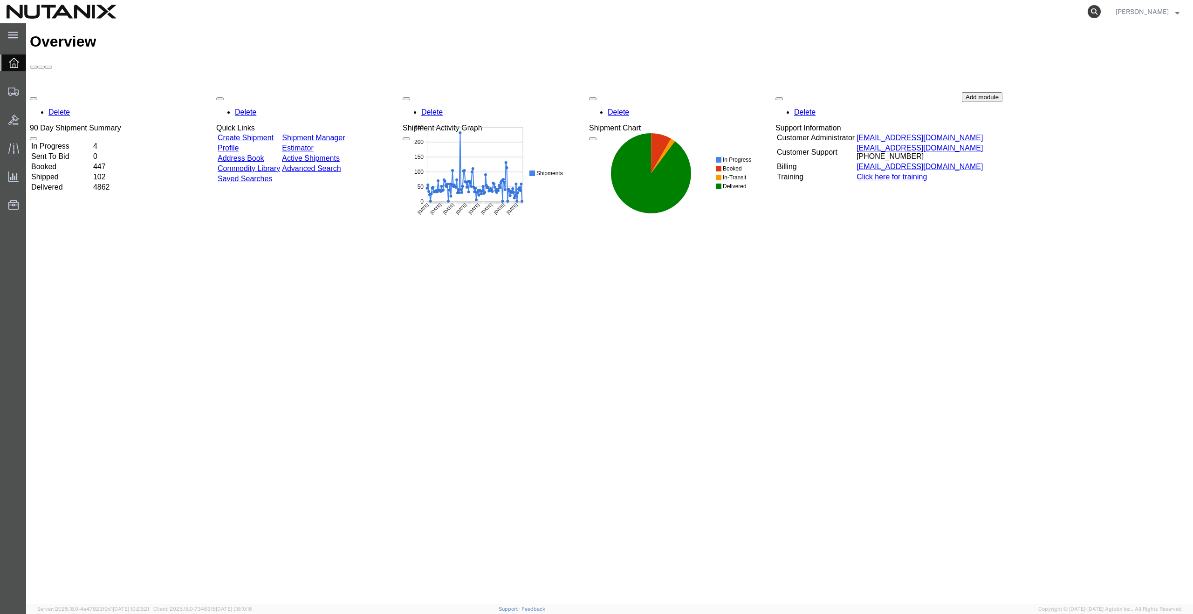
click at [1101, 11] on icon at bounding box center [1094, 11] width 13 height 13
click at [1009, 12] on input "search" at bounding box center [945, 11] width 283 height 22
paste input "56687773"
type input "56687773"
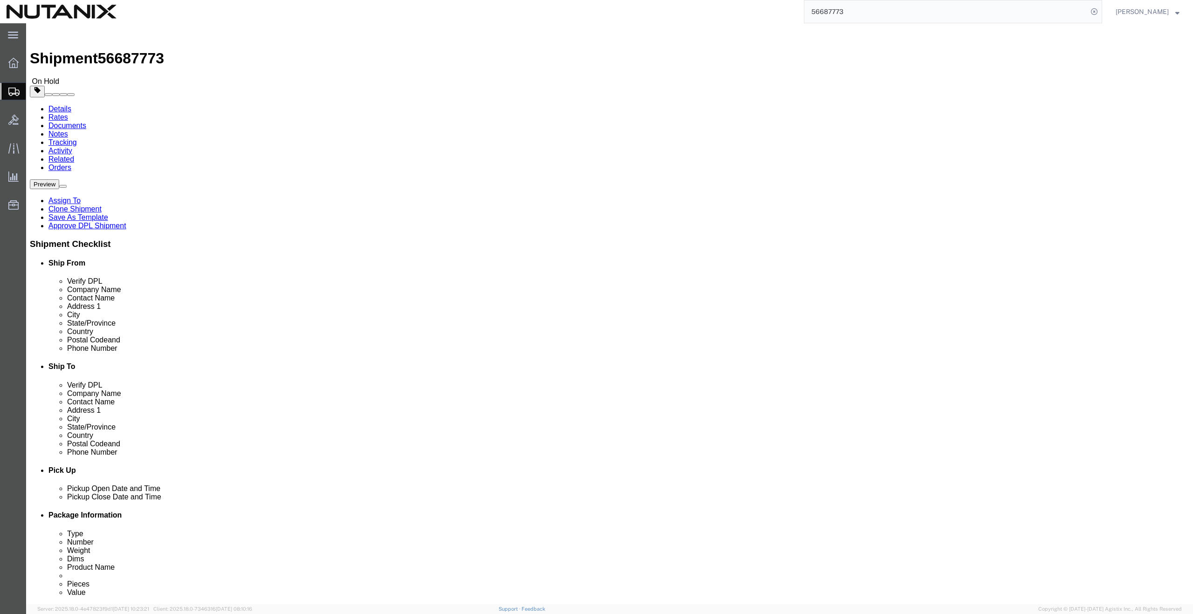
select select
click input "[PERSON_NAME]"
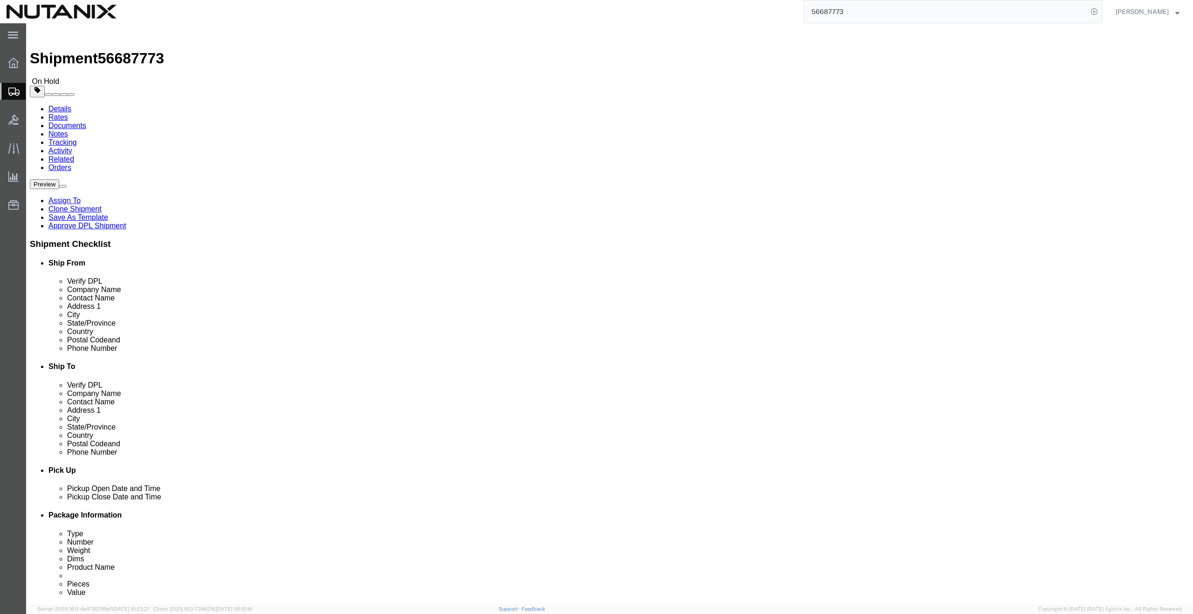
drag, startPoint x: 268, startPoint y: 193, endPoint x: 162, endPoint y: 193, distance: 106.2
click div "Contact Name Joseph Walden"
type input "[PERSON_NAME]"
select select "CA"
click span
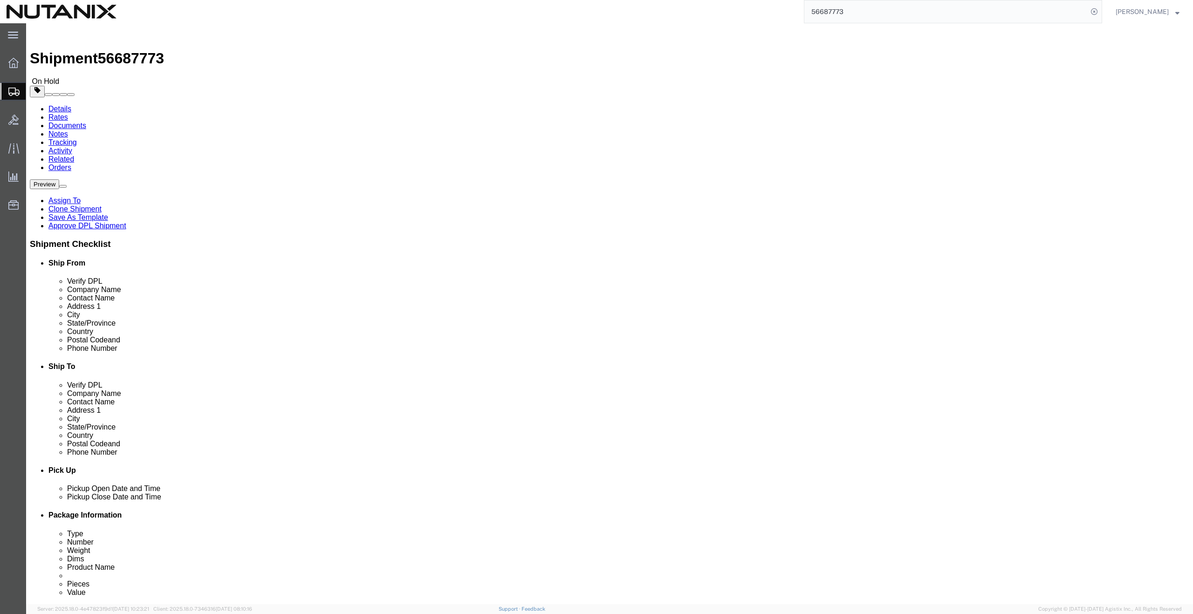
click span
click button "Rate Shipment"
click div "Preview Assign To Clone Shipment Save As Template Approve DPL Shipment"
click div
drag, startPoint x: 266, startPoint y: 195, endPoint x: 135, endPoint y: 194, distance: 130.9
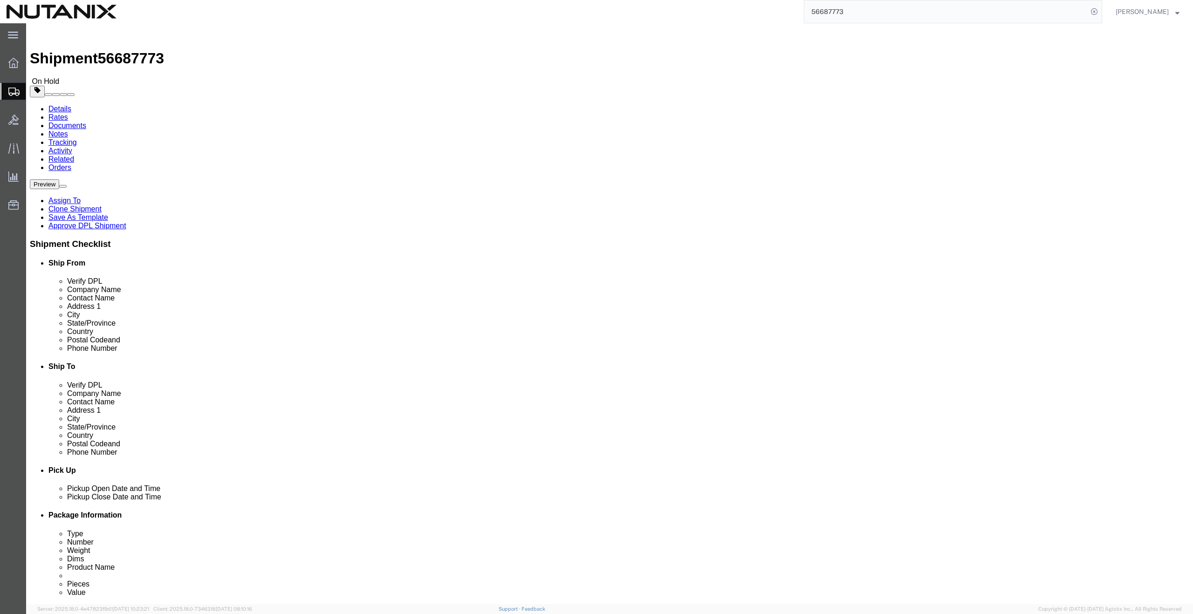
click div "Contact Name Raeye Jordan raeye"
type input "j"
type input "[PERSON_NAME]"
click p "- Nutanix Durham - ([PERSON_NAME]) [STREET_ADDRESS] , 12:00 AM - 12:00 AM"
select select "NC"
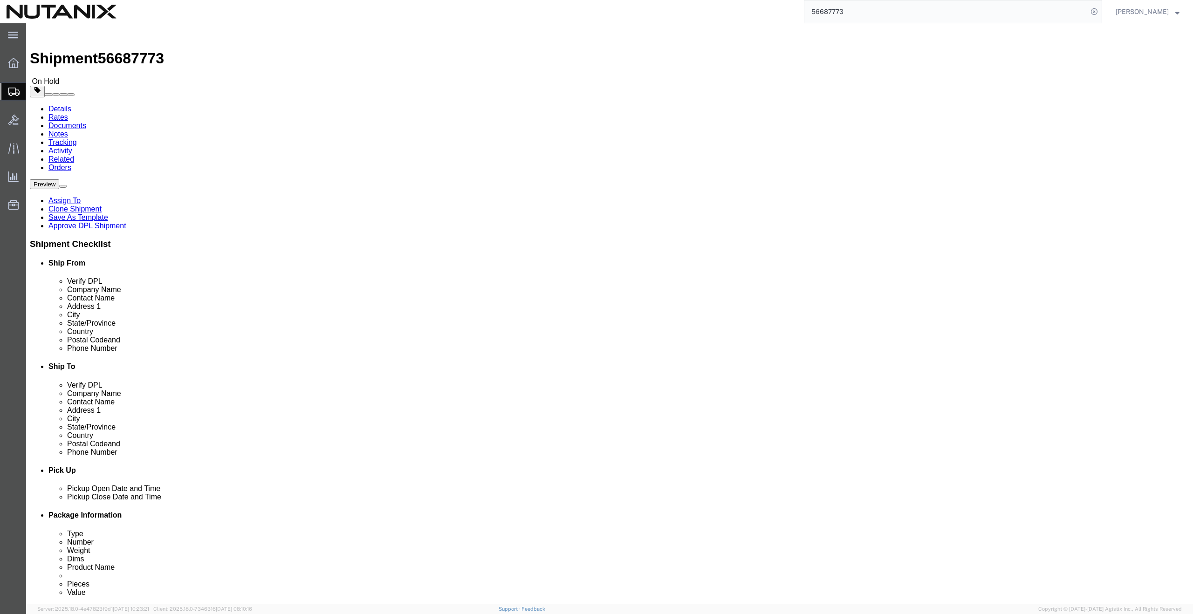
type input "[PERSON_NAME]"
click link "Clone Shipment"
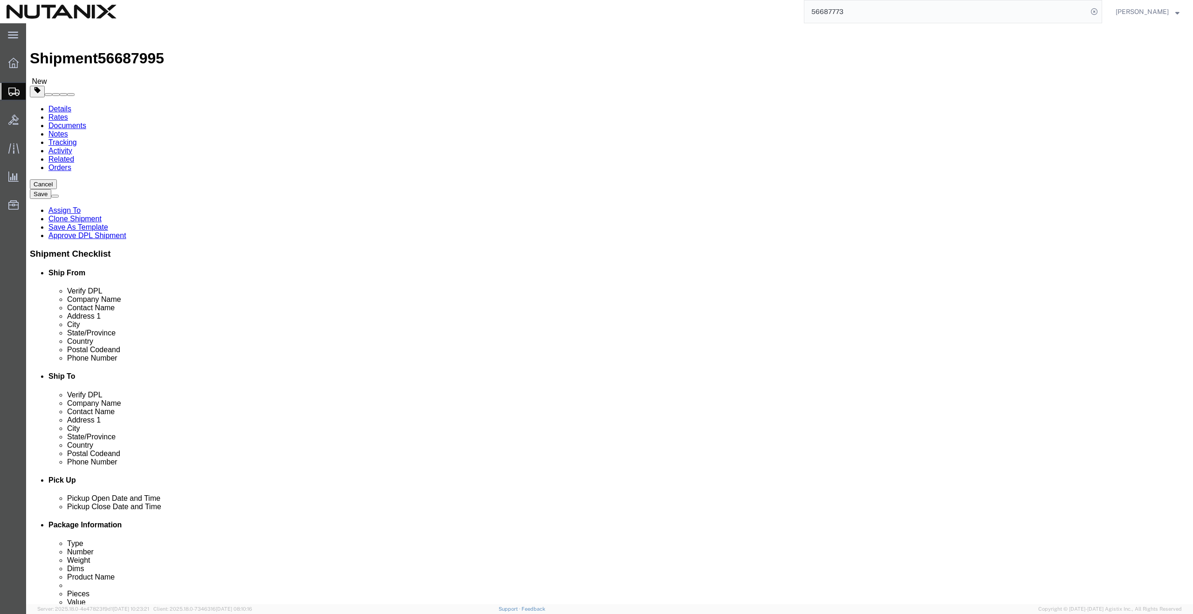
click button "Rate Shipment"
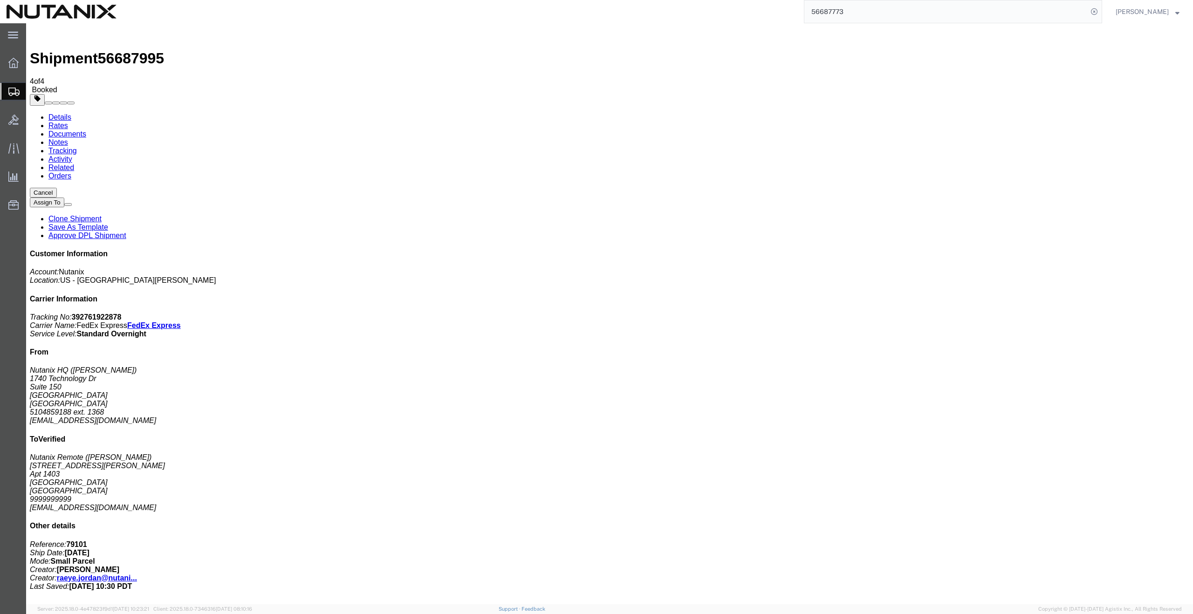
click at [934, 12] on input "56687773" at bounding box center [945, 11] width 283 height 22
drag, startPoint x: 803, startPoint y: 9, endPoint x: 789, endPoint y: 9, distance: 14.0
click at [789, 9] on div "56687773 Ship ID Ship From Ship To Tracking Nu. Status Ship ID 56687773 Ship Fr…" at bounding box center [612, 11] width 979 height 23
click at [122, 50] on span "56687995" at bounding box center [131, 58] width 66 height 17
click at [123, 50] on span "56687995" at bounding box center [131, 58] width 66 height 17
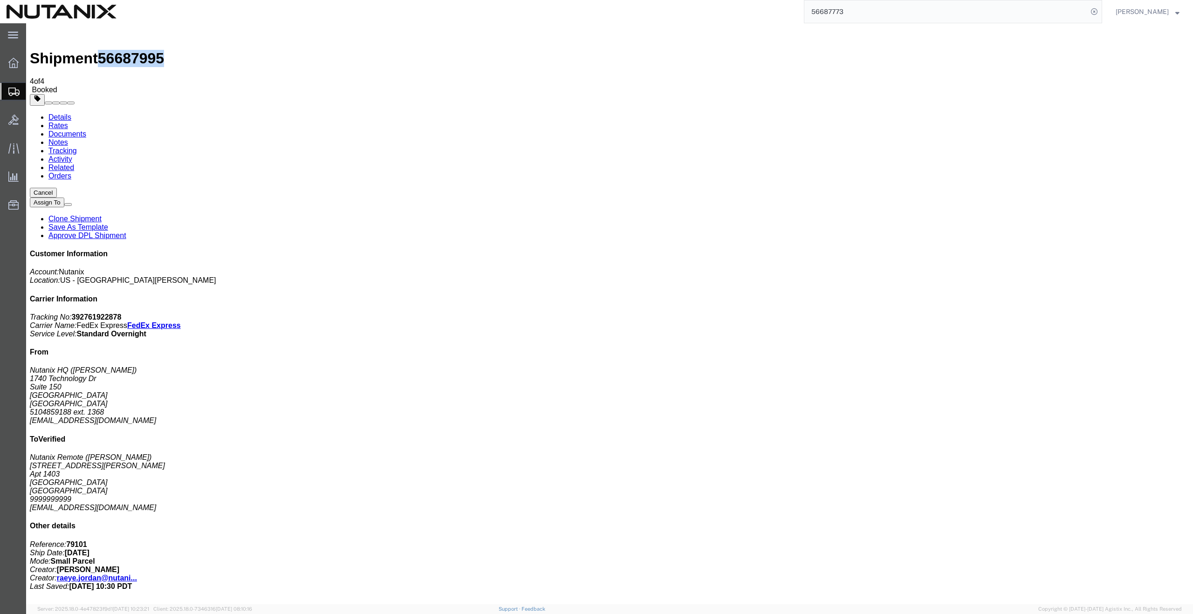
copy span "56687995"
click at [877, 6] on input "56687773" at bounding box center [945, 11] width 283 height 22
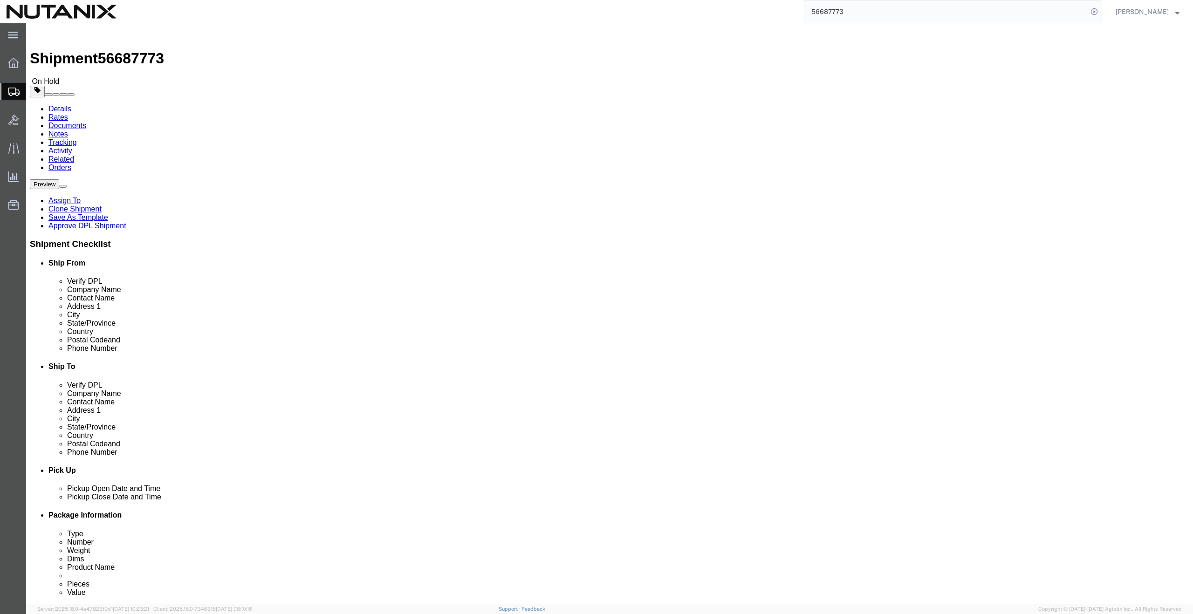
click button
click at [878, 13] on input "56687773" at bounding box center [945, 11] width 283 height 22
click at [842, 51] on span "56687773" at bounding box center [833, 53] width 34 height 7
click at [0, 0] on span "Shipment Manager" at bounding box center [0, 0] width 0 height 0
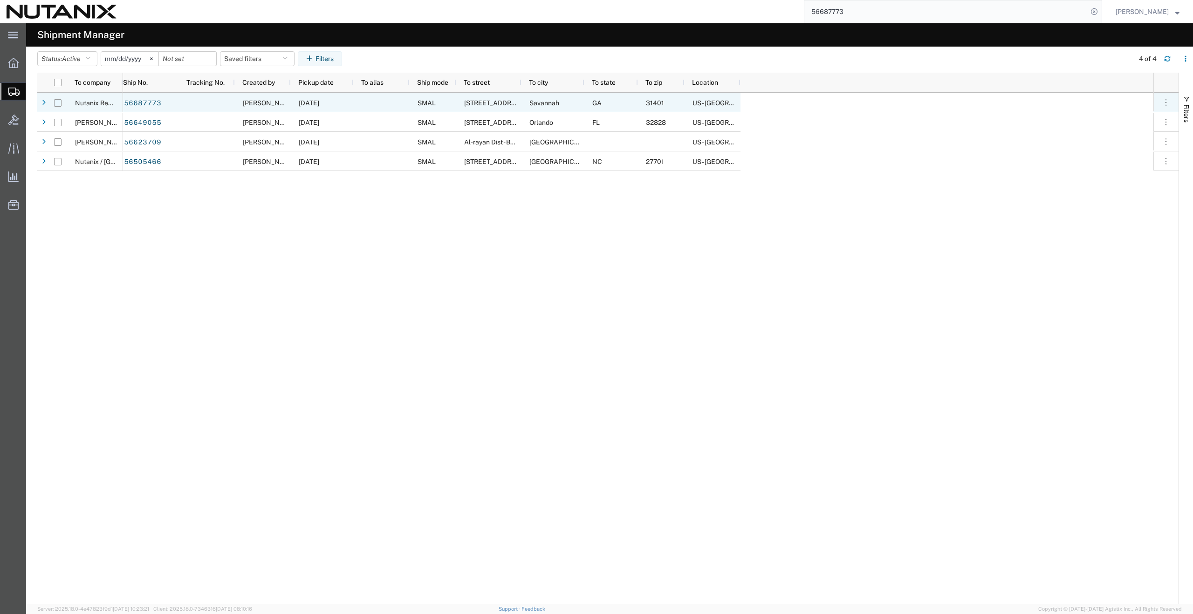
click at [61, 104] on input "Press Space to toggle row selection (unchecked)" at bounding box center [57, 102] width 7 height 7
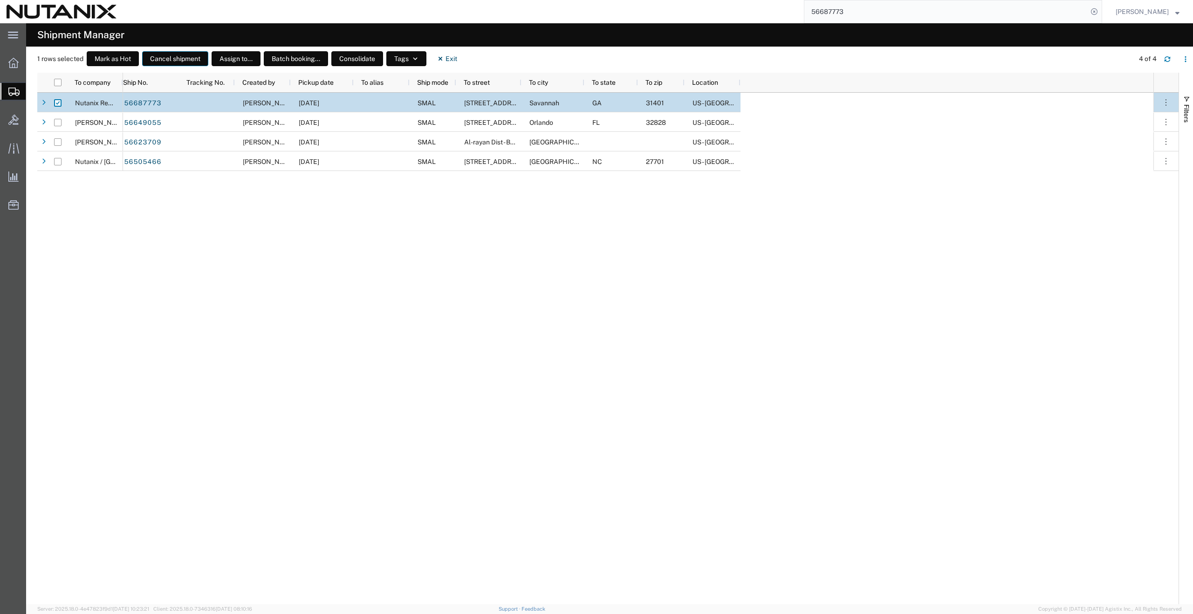
click at [175, 60] on button "Cancel shipment" at bounding box center [175, 58] width 66 height 15
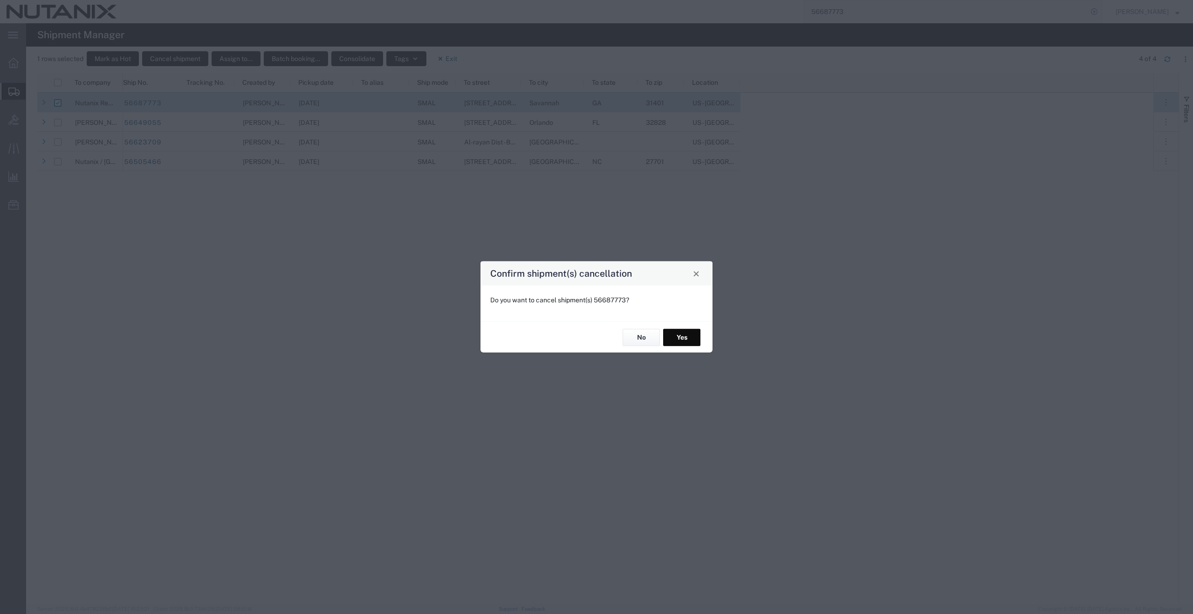
click at [684, 338] on button "Yes" at bounding box center [681, 337] width 37 height 17
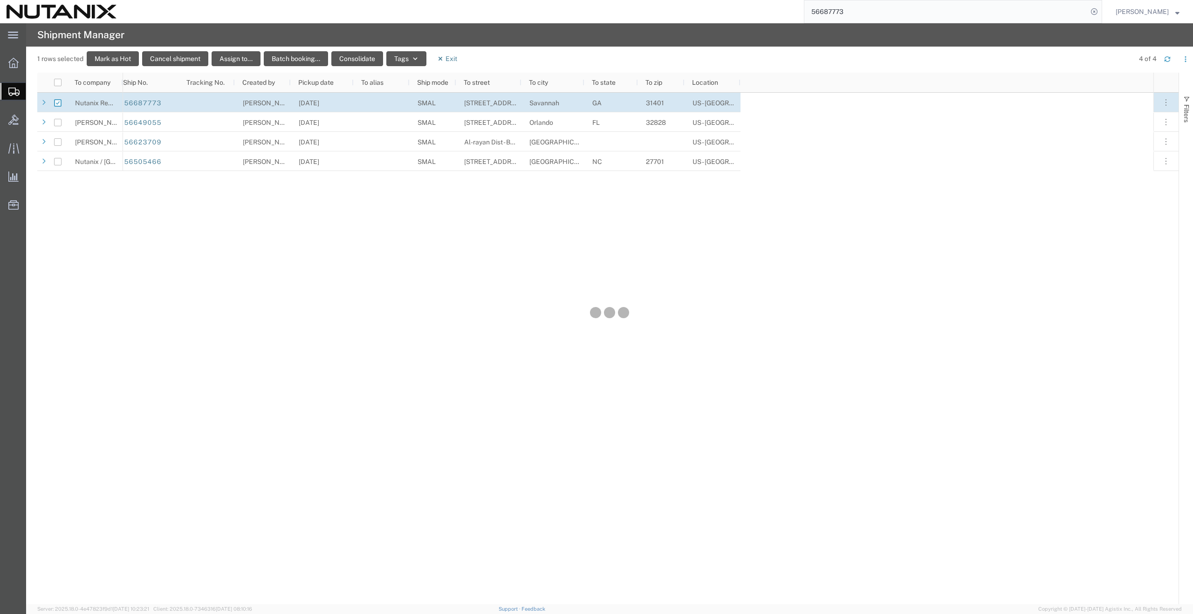
checkbox input "false"
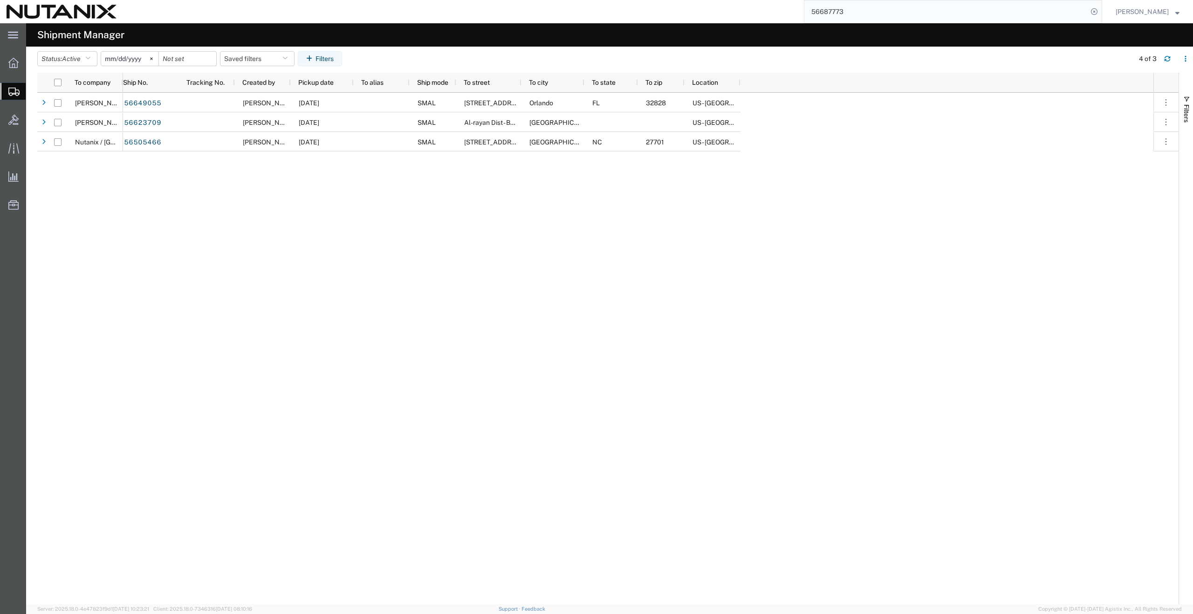
click at [345, 254] on div "56649055 Arthur Campos [C] 08/28/2025 SMAL 3509 Tern Hollow Dr Orlando FL 32828…" at bounding box center [638, 349] width 1030 height 512
